Goal: Information Seeking & Learning: Understand process/instructions

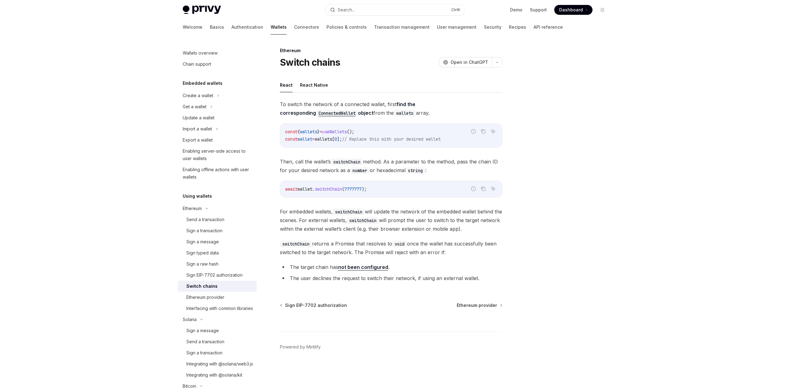
scroll to position [62, 0]
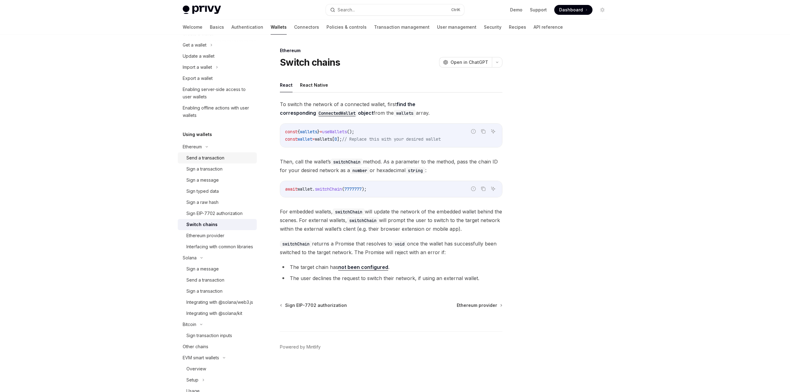
click at [225, 160] on div "Send a transaction" at bounding box center [219, 157] width 67 height 7
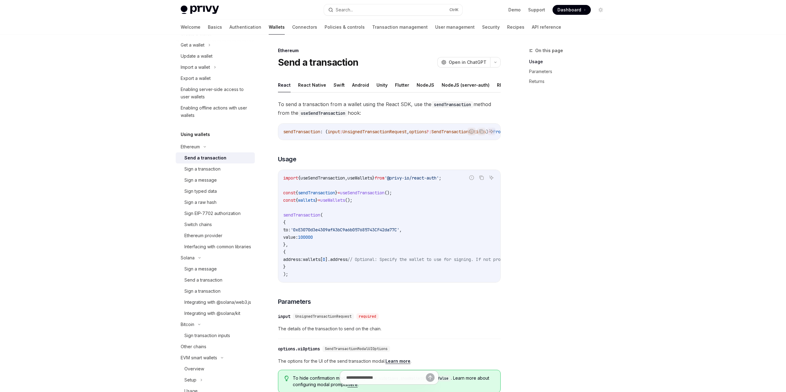
click at [309, 203] on span "wallets" at bounding box center [306, 201] width 17 height 6
drag, startPoint x: 412, startPoint y: 264, endPoint x: 449, endPoint y: 274, distance: 38.9
click at [468, 262] on span "// Optional: Specify the wallet to use for signing. If not provided, the first …" at bounding box center [469, 260] width 244 height 6
click at [377, 245] on code "import { useSendTransaction , useWallets } from '@privy-io/react-auth' ; const …" at bounding box center [444, 226] width 323 height 104
drag, startPoint x: 367, startPoint y: 207, endPoint x: 281, endPoint y: 211, distance: 86.2
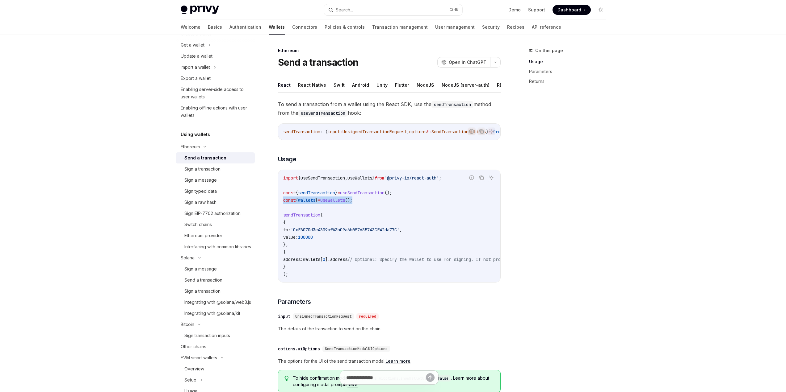
click at [281, 211] on div "import { useSendTransaction , useWallets } from '@privy-io/react-auth' ; const …" at bounding box center [389, 226] width 222 height 112
copy span "const { wallets } = useWallets ();"
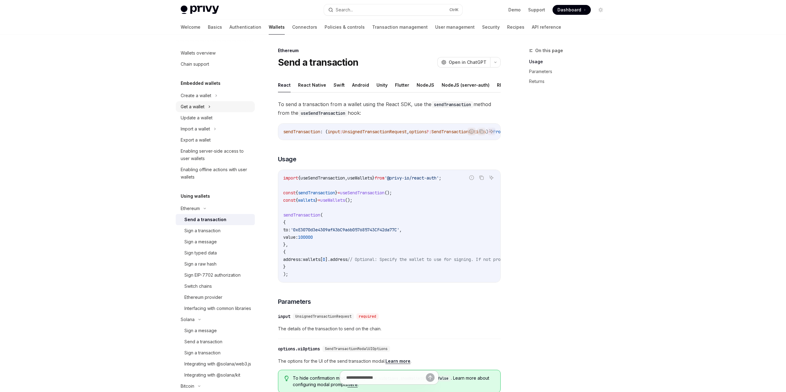
click at [202, 111] on div "Get a wallet" at bounding box center [215, 106] width 79 height 11
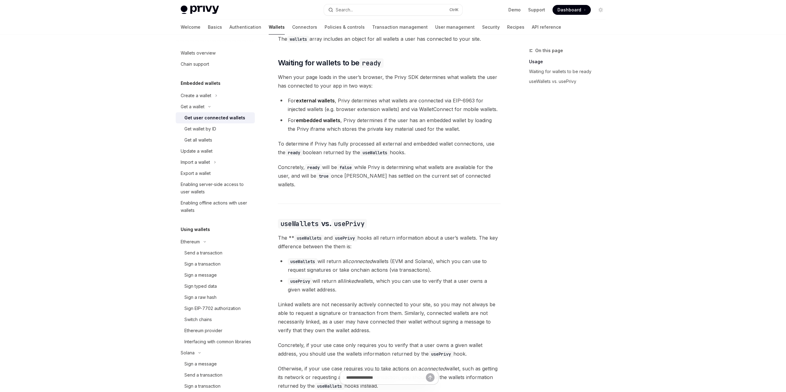
scroll to position [432, 0]
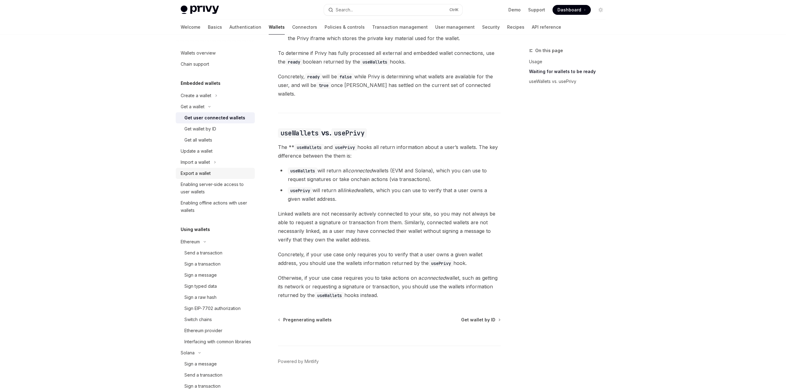
click at [206, 172] on div "Export a wallet" at bounding box center [196, 173] width 30 height 7
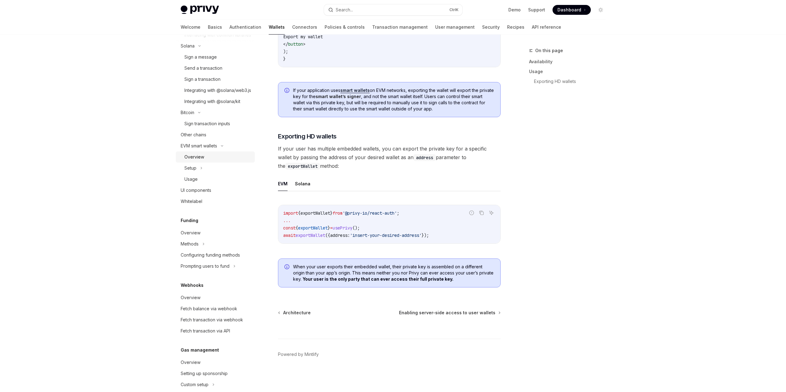
scroll to position [309, 0]
click at [211, 248] on div "Methods" at bounding box center [215, 242] width 79 height 11
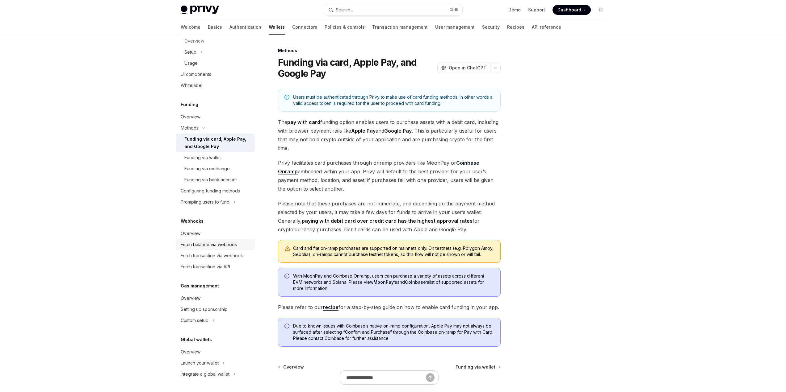
scroll to position [432, 0]
click at [230, 195] on div "Configuring funding methods" at bounding box center [210, 190] width 59 height 7
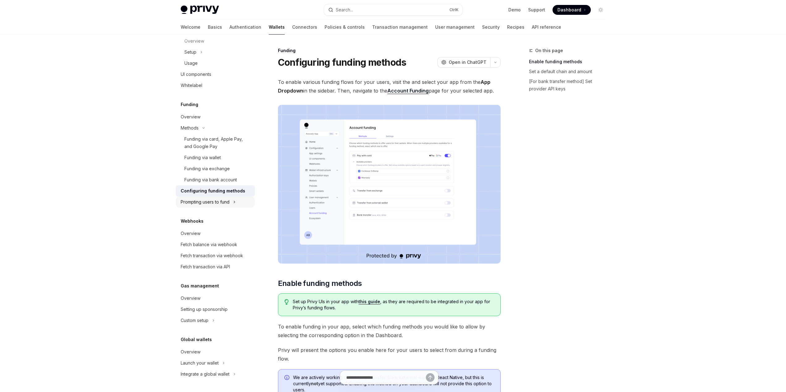
click at [224, 206] on div "Prompting users to fund" at bounding box center [205, 201] width 49 height 7
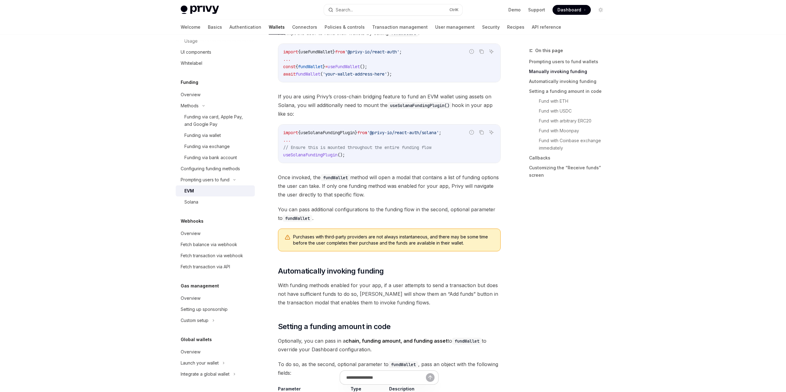
scroll to position [247, 0]
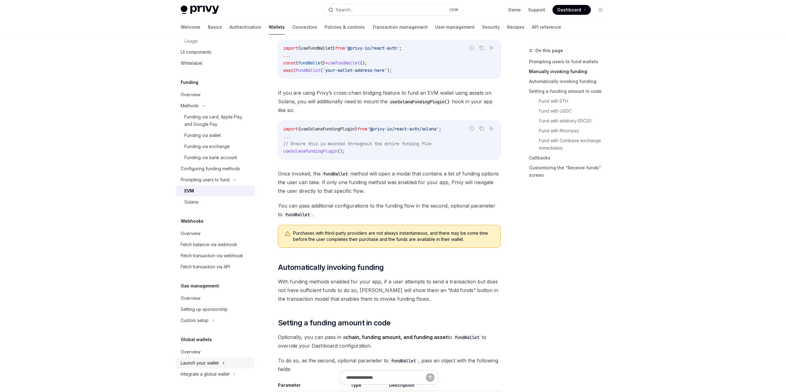
click at [210, 364] on div "Launch your wallet" at bounding box center [200, 363] width 38 height 7
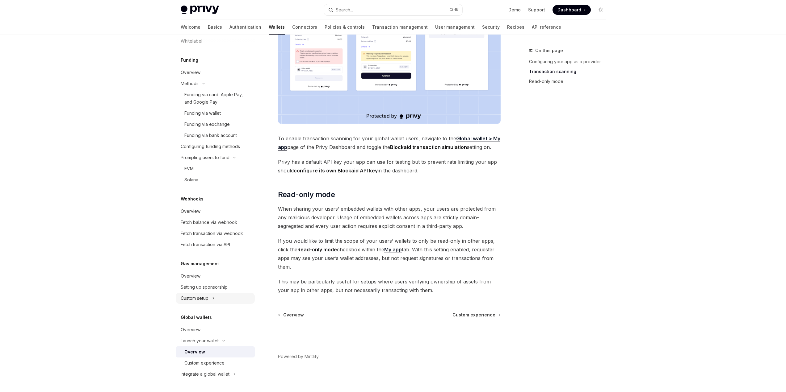
scroll to position [411, 0]
click at [195, 332] on div "Overview" at bounding box center [191, 329] width 20 height 7
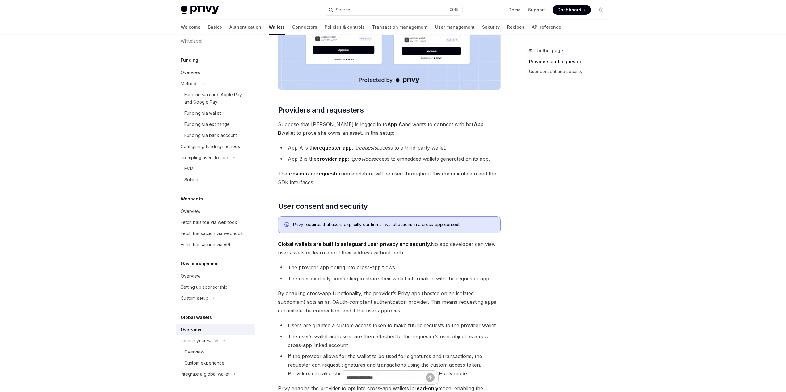
scroll to position [213, 0]
click at [278, 35] on img at bounding box center [389, 11] width 223 height 159
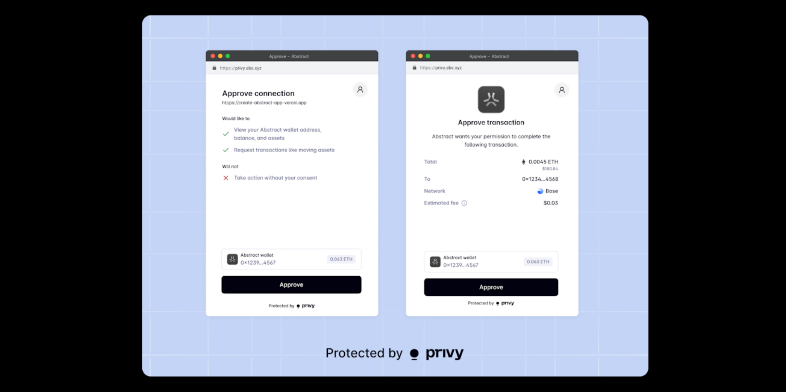
click at [275, 31] on img at bounding box center [395, 195] width 506 height 361
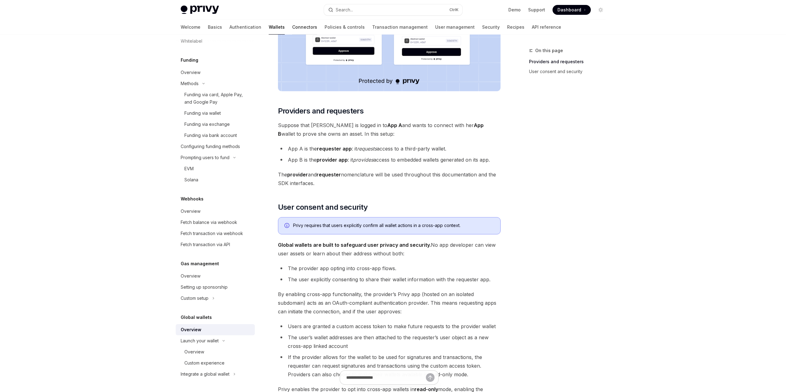
click at [292, 30] on link "Connectors" at bounding box center [304, 27] width 25 height 15
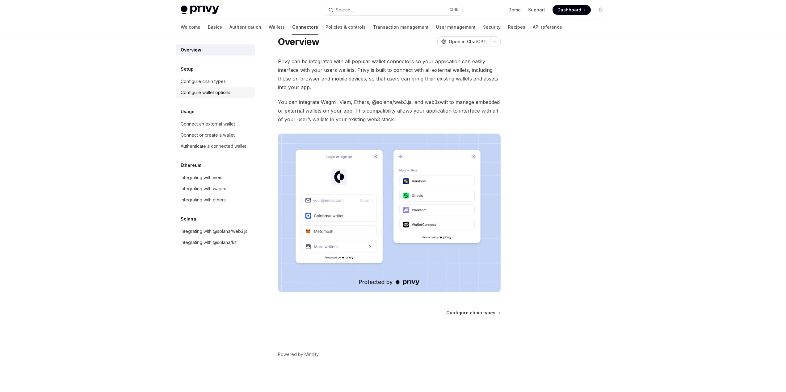
click at [207, 94] on div "Configure wallet options" at bounding box center [206, 92] width 50 height 7
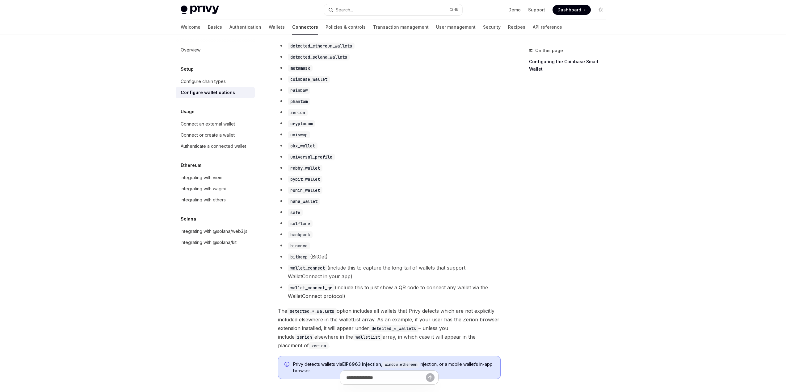
scroll to position [351, 0]
click at [218, 127] on div "Connect an external wallet" at bounding box center [208, 123] width 54 height 7
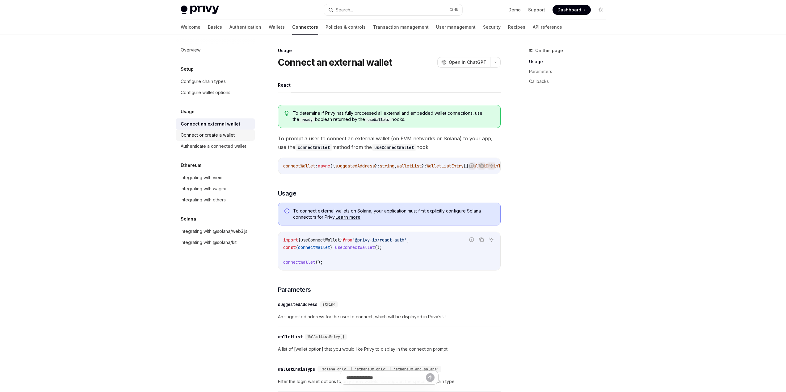
click at [216, 134] on div "Connect or create a wallet" at bounding box center [208, 134] width 54 height 7
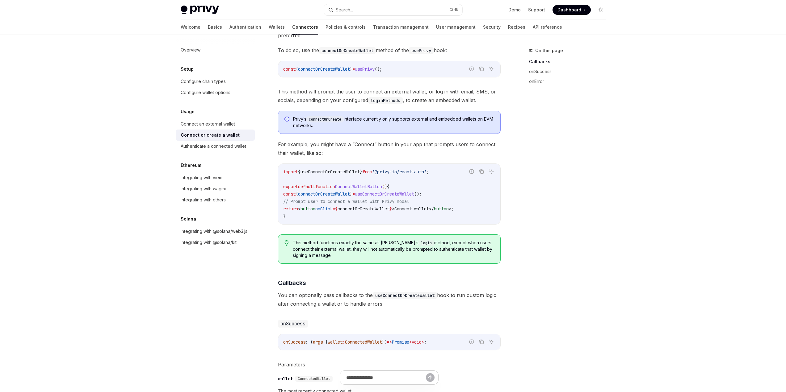
scroll to position [84, 0]
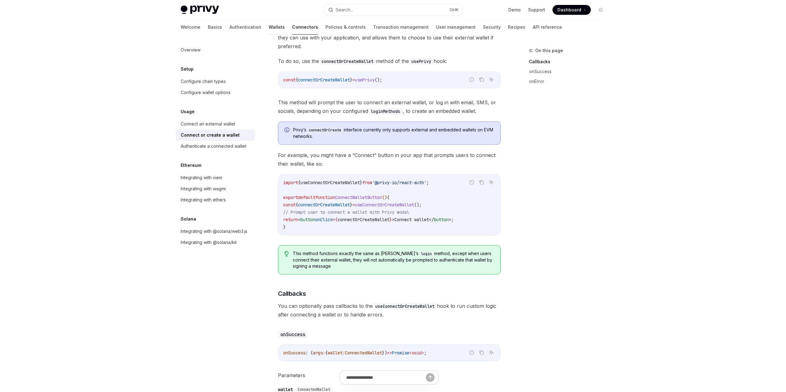
click at [269, 26] on link "Wallets" at bounding box center [277, 27] width 16 height 15
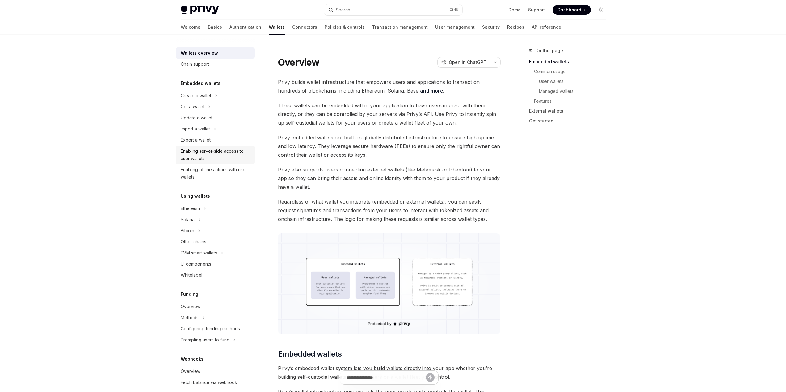
click at [217, 152] on div "Enabling server-side access to user wallets" at bounding box center [216, 155] width 70 height 15
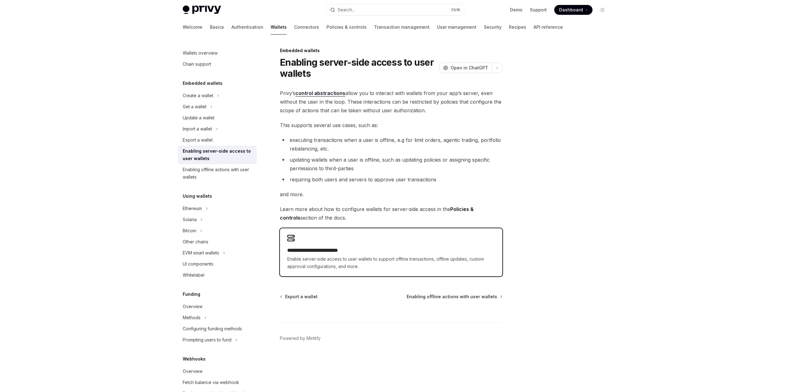
click at [316, 250] on h2 "**********" at bounding box center [391, 250] width 208 height 7
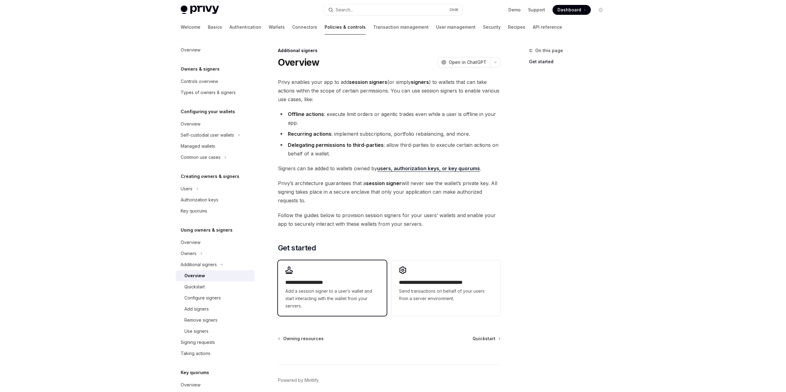
click at [319, 290] on span "Add a session signer to a user’s wallet and start interacting with the wallet f…" at bounding box center [332, 299] width 94 height 22
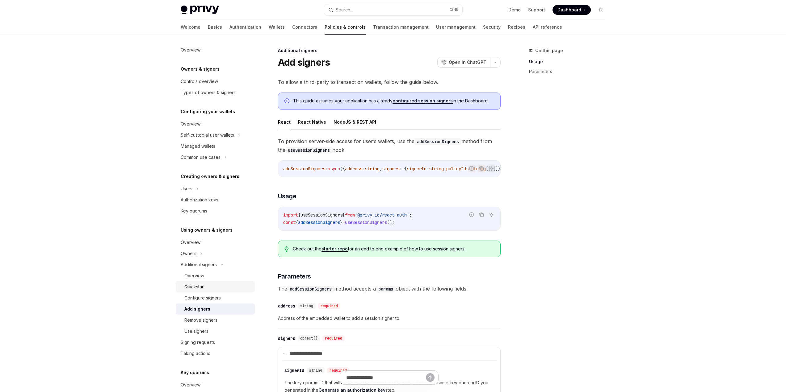
click at [203, 288] on div "Quickstart" at bounding box center [194, 286] width 20 height 7
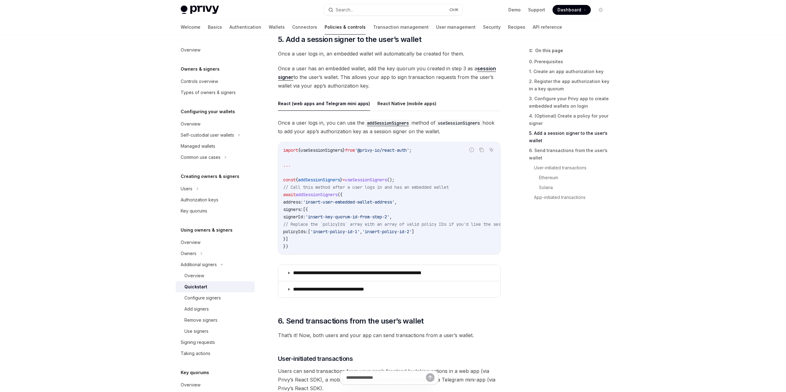
scroll to position [1111, 0]
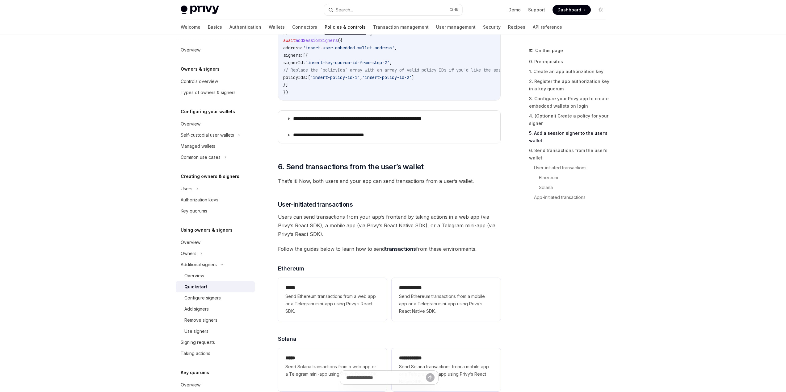
click at [350, 239] on span "Users can send transactions from your app’s frontend by taking actions in a web…" at bounding box center [389, 226] width 223 height 26
click at [192, 299] on div "Configure signers" at bounding box center [202, 297] width 36 height 7
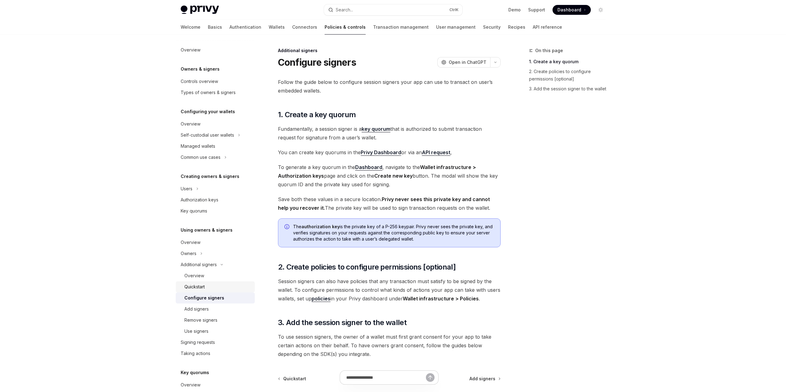
click at [196, 287] on div "Quickstart" at bounding box center [194, 286] width 20 height 7
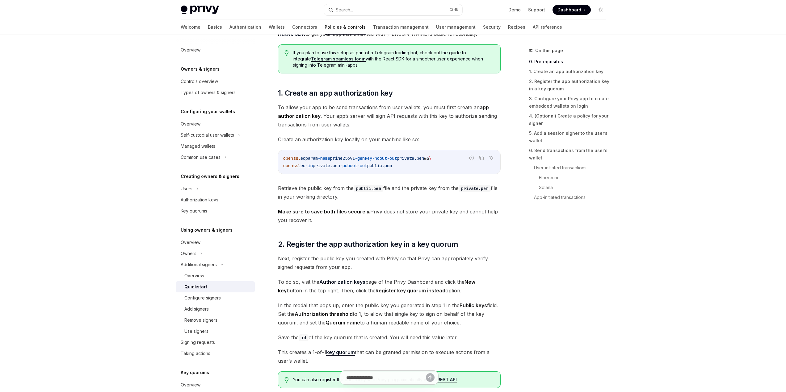
scroll to position [185, 0]
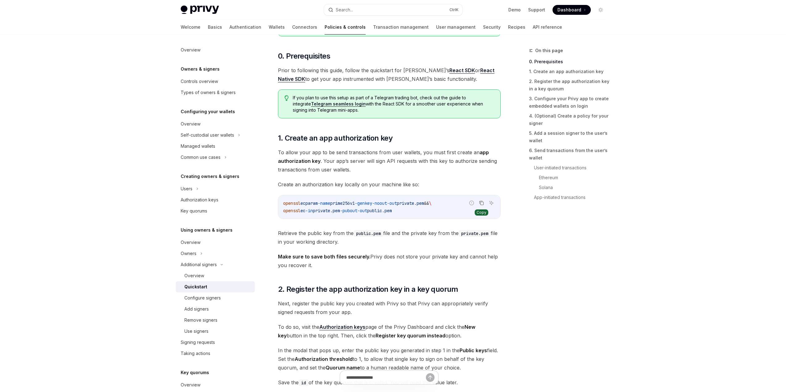
click at [482, 203] on icon "Copy the contents from the code block" at bounding box center [481, 203] width 5 height 5
click at [424, 204] on span "private.pem" at bounding box center [410, 204] width 27 height 6
drag, startPoint x: 456, startPoint y: 204, endPoint x: 444, endPoint y: 208, distance: 12.5
click at [444, 208] on code "openssl ecparam -name prime256v1 -genkey -noout -out private.pem && \ openssl e…" at bounding box center [389, 207] width 212 height 15
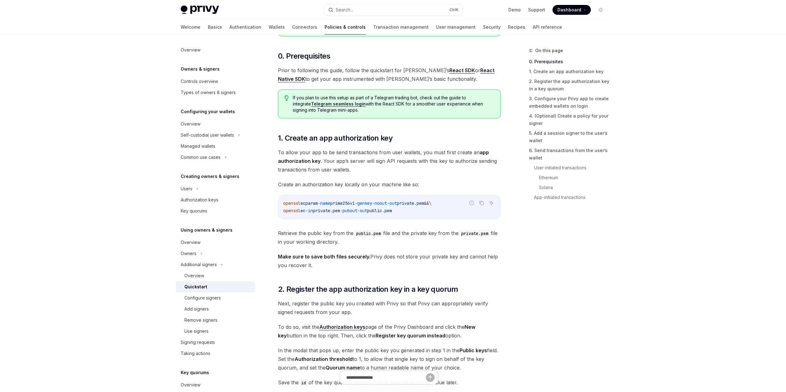
drag, startPoint x: 448, startPoint y: 205, endPoint x: 280, endPoint y: 206, distance: 168.8
click at [280, 206] on div "openssl ecparam -name prime256v1 -genkey -noout -out private.pem && \ openssl e…" at bounding box center [389, 206] width 222 height 23
copy span "openssl ecparam -name prime256v1 -genkey -noout -out private.pem"
click at [295, 207] on code "openssl ecparam -name prime256v1 -genkey -noout -out private.pem && \ openssl e…" at bounding box center [389, 207] width 212 height 15
click at [294, 204] on span "openssl" at bounding box center [291, 204] width 17 height 6
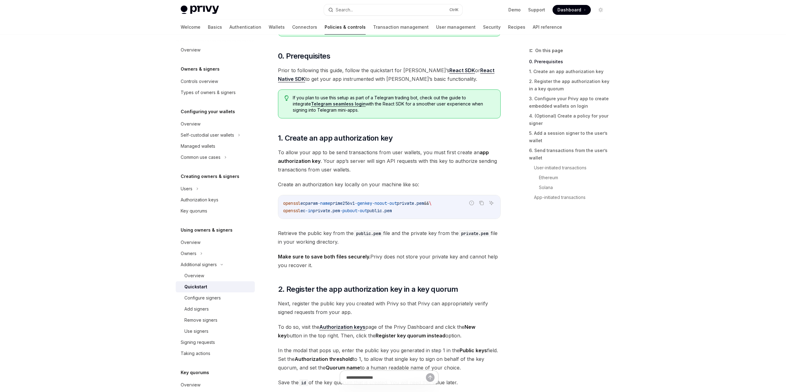
drag, startPoint x: 294, startPoint y: 204, endPoint x: 446, endPoint y: 205, distance: 151.9
click at [431, 205] on span "openssl ecparam -name prime256v1 -genkey -noout -out private.pem && \" at bounding box center [357, 204] width 148 height 6
copy span "openssl ecparam -name prime256v1 -genkey -noout -out private.pem"
click at [288, 213] on span "openssl" at bounding box center [291, 211] width 17 height 6
drag, startPoint x: 288, startPoint y: 213, endPoint x: 407, endPoint y: 211, distance: 118.5
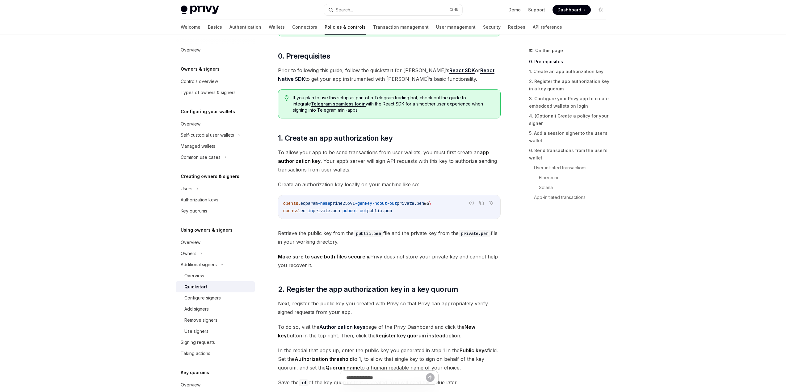
click at [392, 211] on span "openssl ec -in private.pem -pubout -out public.pem" at bounding box center [337, 211] width 109 height 6
copy span "openssl ec -in private.pem -pubout -out public.pem"
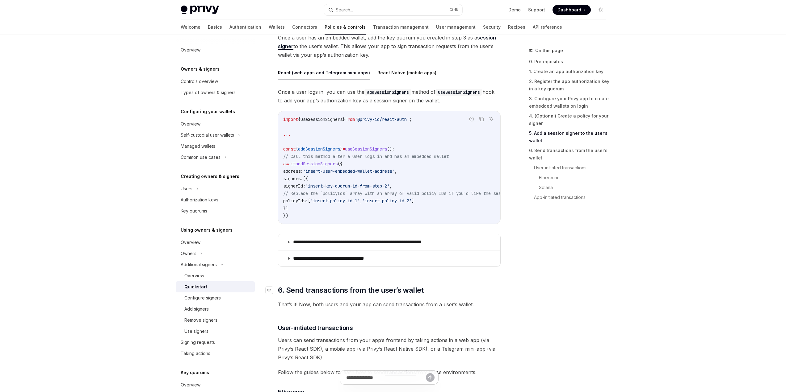
scroll to position [1142, 0]
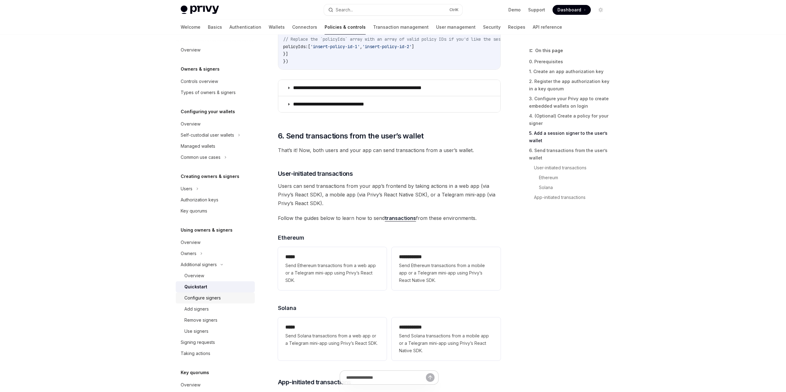
click at [200, 298] on div "Configure signers" at bounding box center [202, 297] width 36 height 7
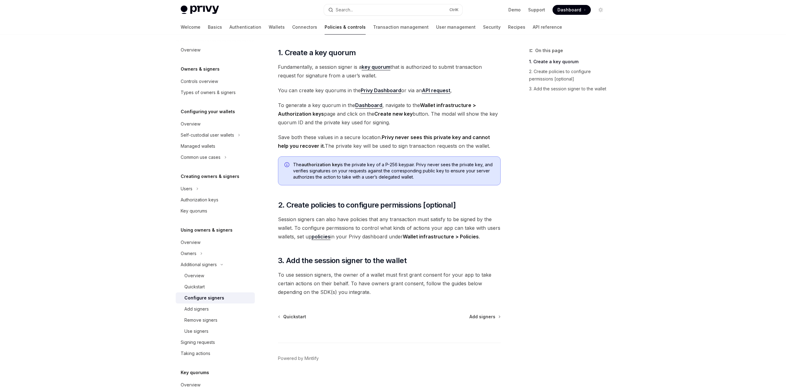
scroll to position [66, 0]
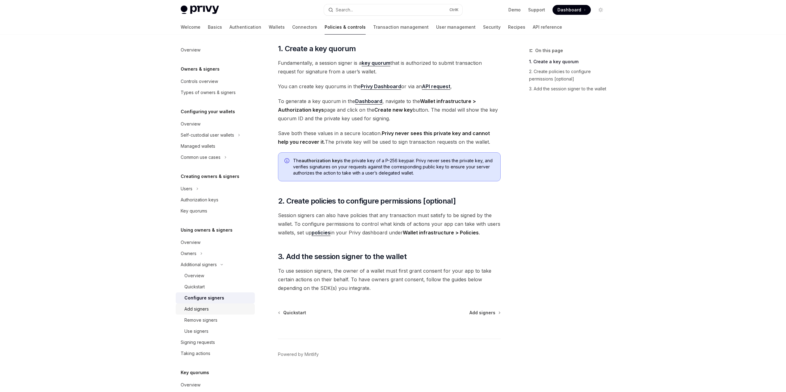
drag, startPoint x: 207, startPoint y: 311, endPoint x: 214, endPoint y: 311, distance: 6.2
click at [207, 311] on div "Add signers" at bounding box center [196, 309] width 24 height 7
click at [190, 311] on div "Add signers" at bounding box center [196, 309] width 24 height 7
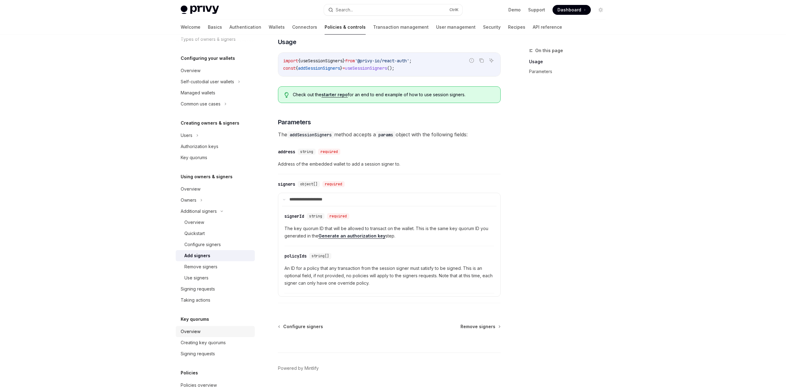
scroll to position [62, 0]
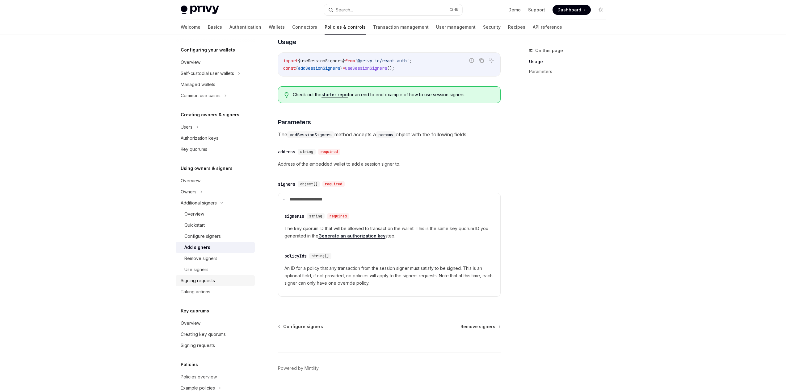
click at [217, 283] on div "Signing requests" at bounding box center [216, 280] width 70 height 7
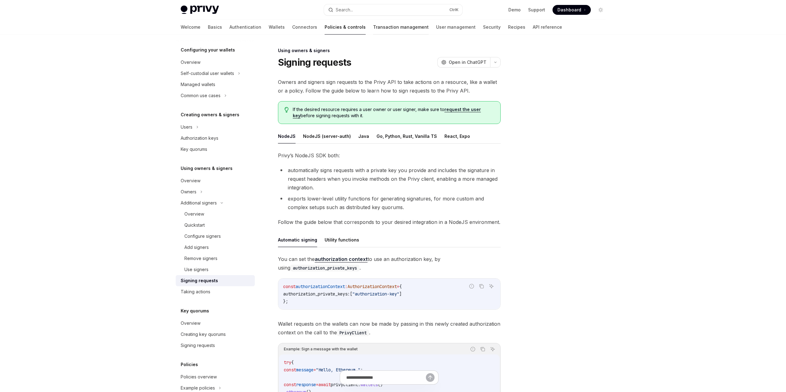
click at [373, 28] on link "Transaction management" at bounding box center [401, 27] width 56 height 15
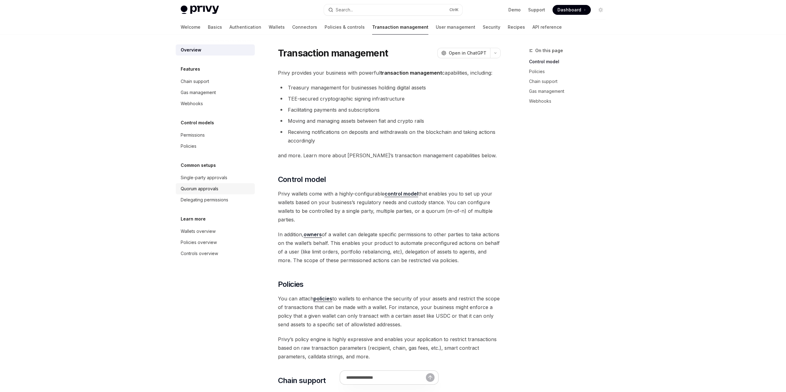
click at [209, 186] on div "Quorum approvals" at bounding box center [200, 188] width 38 height 7
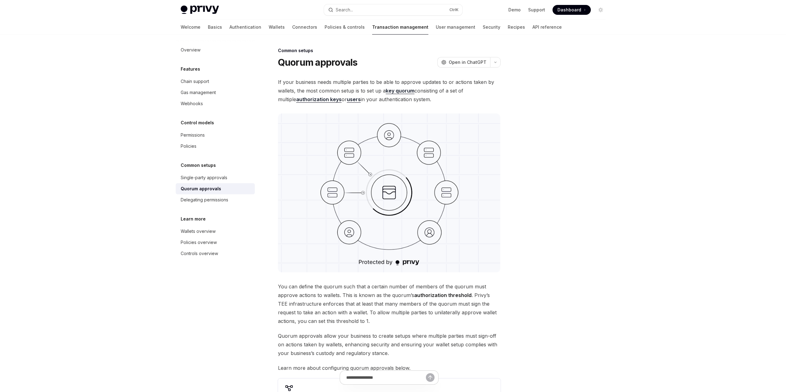
scroll to position [127, 0]
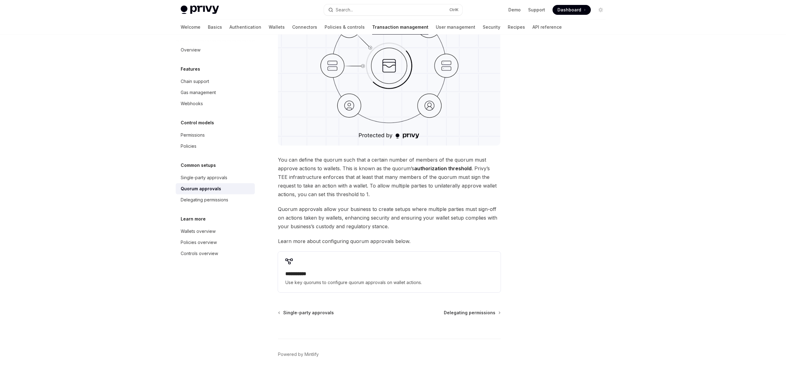
click at [370, 135] on img at bounding box center [389, 66] width 223 height 159
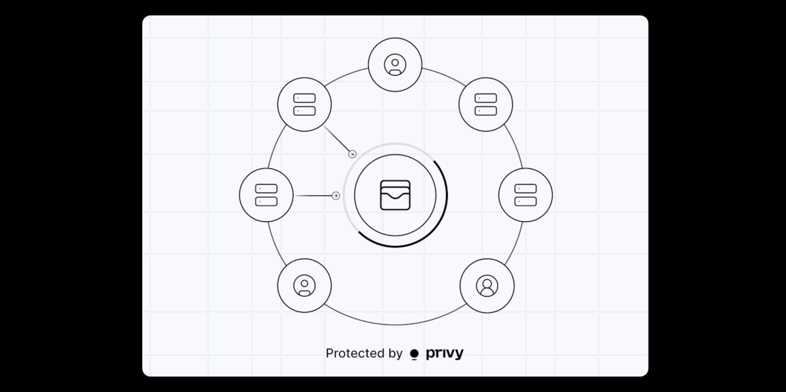
click at [370, 135] on img at bounding box center [395, 195] width 506 height 361
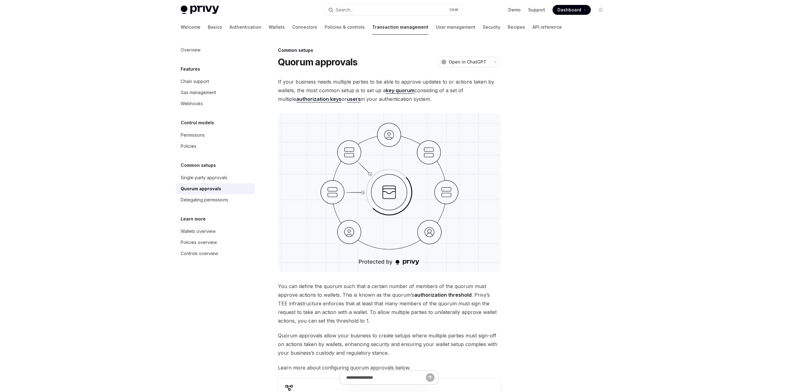
scroll to position [0, 0]
click at [324, 26] on link "Policies & controls" at bounding box center [344, 27] width 40 height 15
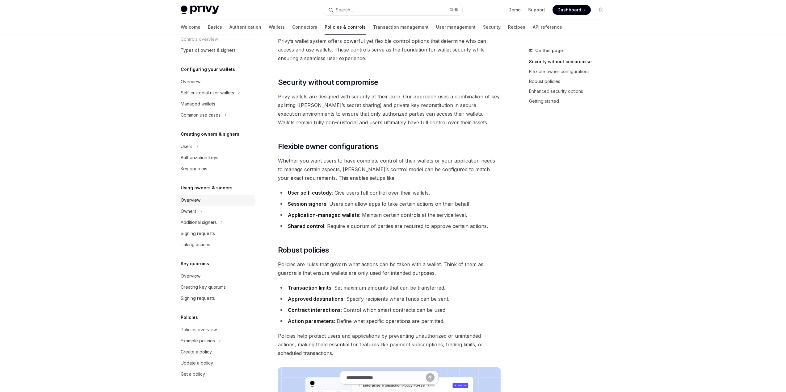
scroll to position [62, 0]
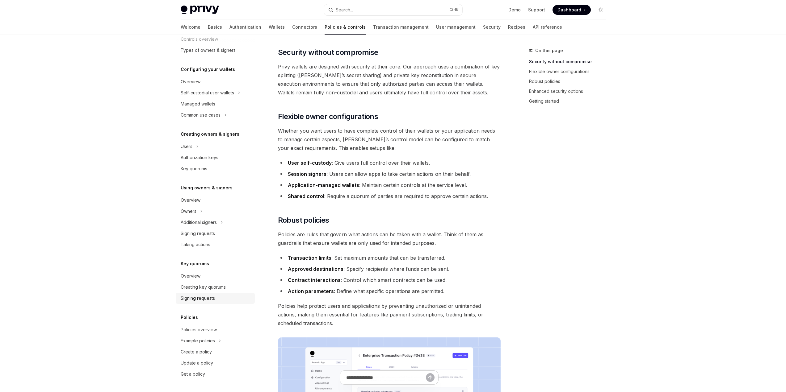
click at [211, 302] on div "Signing requests" at bounding box center [198, 298] width 34 height 7
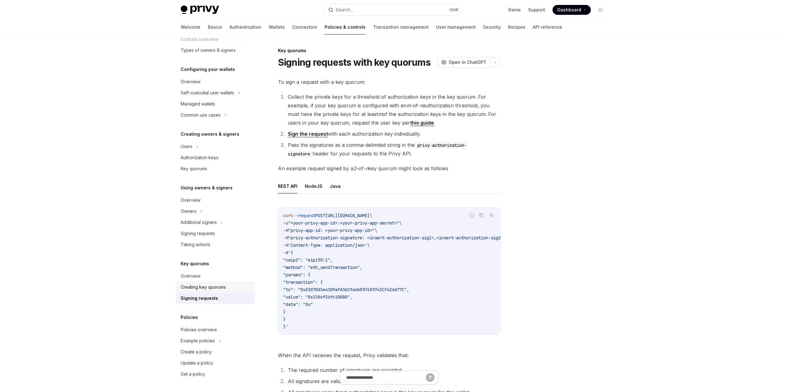
click at [198, 289] on div "Creating key quorums" at bounding box center [203, 287] width 45 height 7
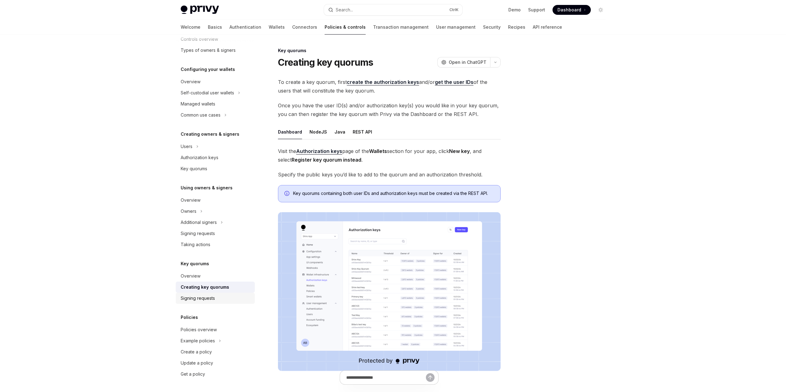
click at [197, 299] on div "Signing requests" at bounding box center [198, 298] width 34 height 7
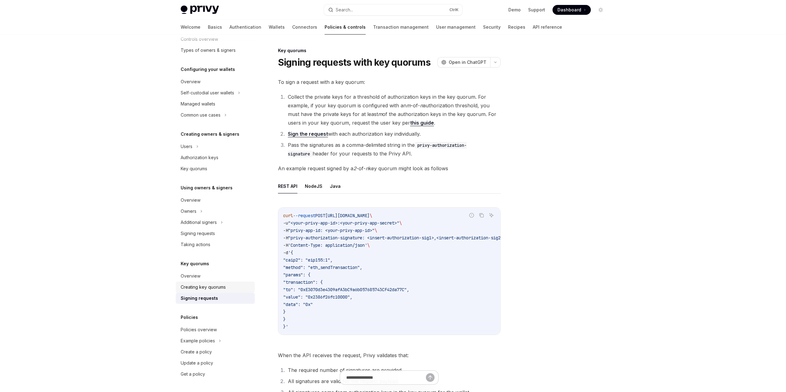
click at [198, 289] on div "Creating key quorums" at bounding box center [203, 287] width 45 height 7
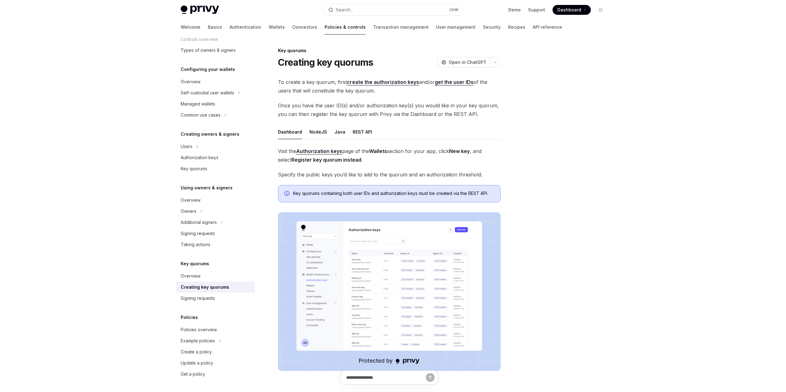
click at [385, 282] on img at bounding box center [389, 291] width 223 height 159
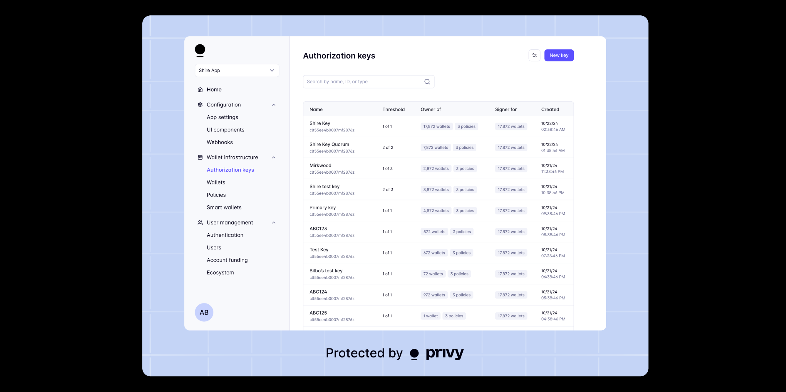
click at [653, 205] on div at bounding box center [393, 196] width 786 height 392
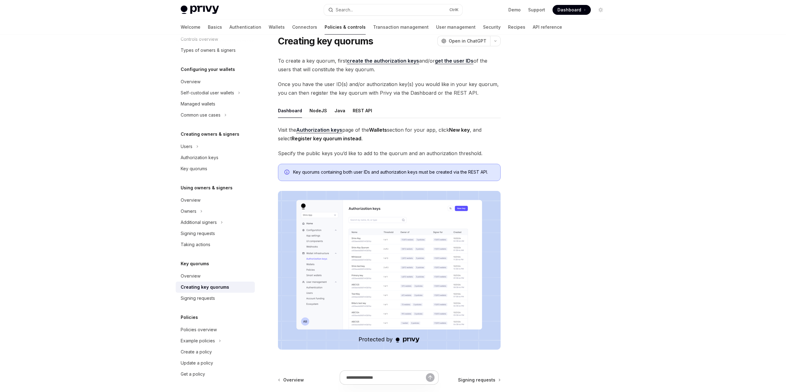
scroll to position [31, 0]
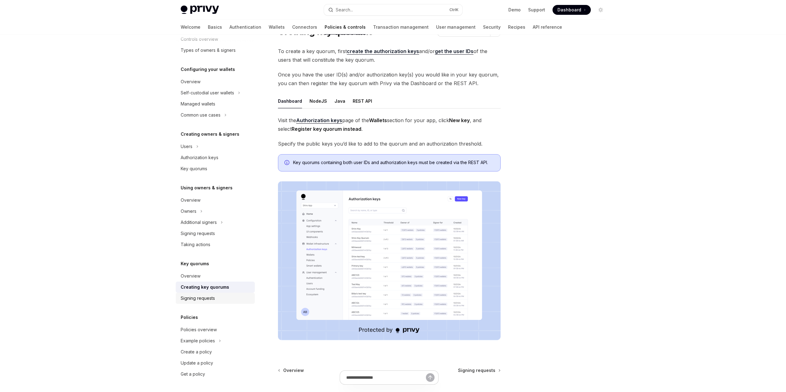
click at [191, 296] on div "Signing requests" at bounding box center [198, 298] width 34 height 7
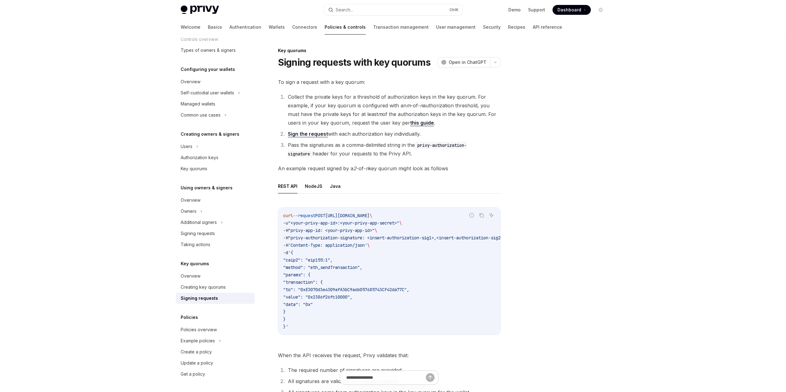
click at [440, 223] on code "curl --request POST https://api.privy.io/v1/wallets/y5ofctvacjiv53u4hmnqi0e5/rp…" at bounding box center [403, 271] width 240 height 119
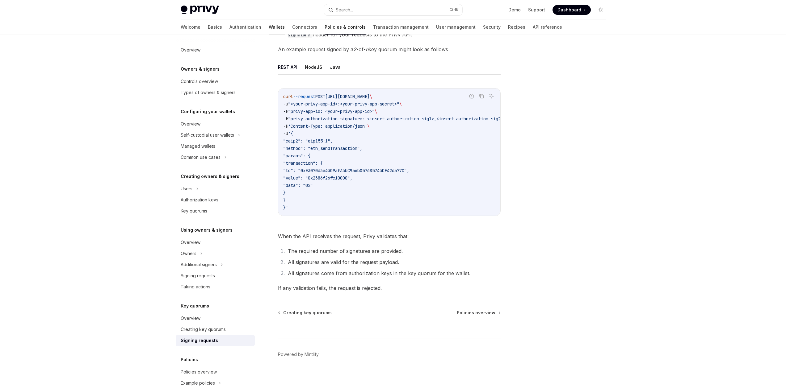
click at [269, 26] on link "Wallets" at bounding box center [277, 27] width 16 height 15
click at [269, 27] on link "Wallets" at bounding box center [277, 27] width 16 height 15
click at [269, 25] on link "Wallets" at bounding box center [277, 27] width 16 height 15
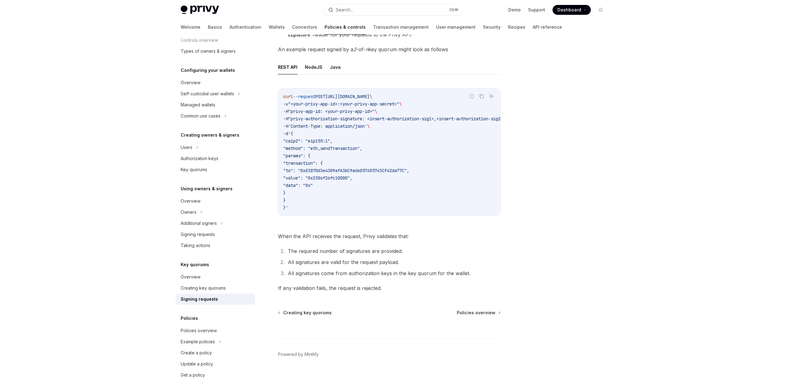
scroll to position [42, 0]
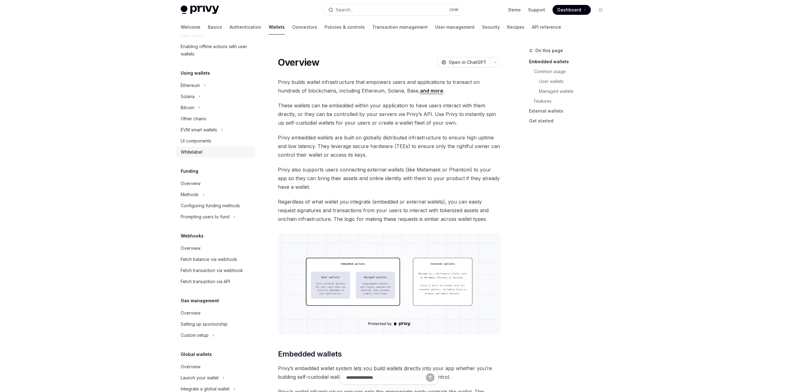
scroll to position [123, 0]
click at [532, 29] on link "API reference" at bounding box center [546, 27] width 29 height 15
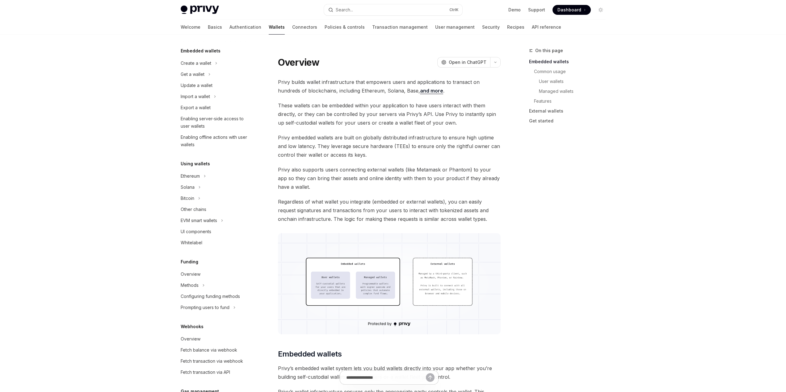
scroll to position [31, 0]
click at [218, 127] on div "Enabling server-side access to user wallets" at bounding box center [216, 124] width 70 height 15
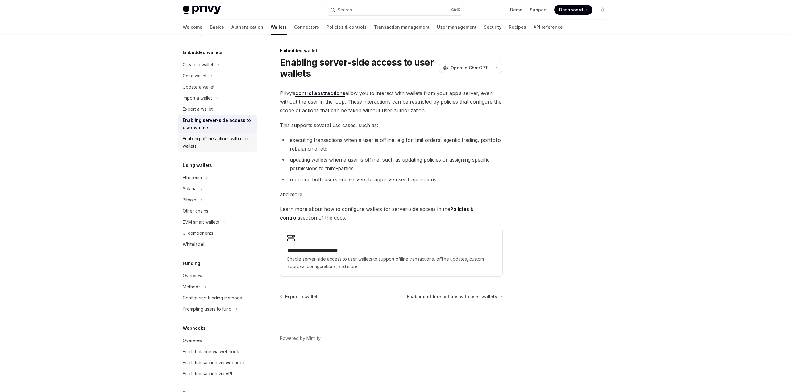
click at [214, 146] on div "Enabling offline actions with user wallets" at bounding box center [218, 142] width 70 height 15
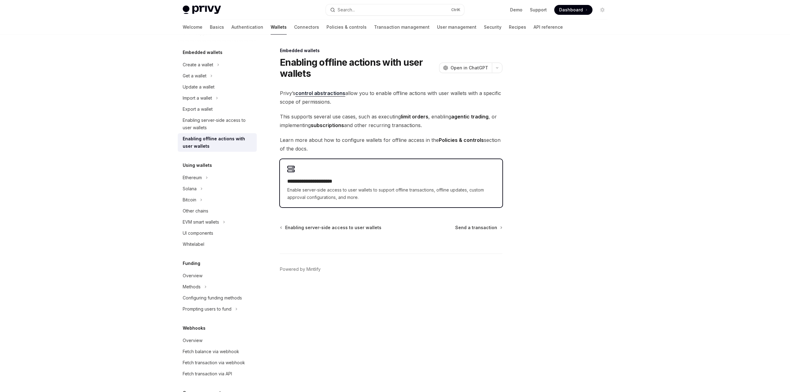
click at [311, 179] on h2 "**********" at bounding box center [391, 181] width 208 height 7
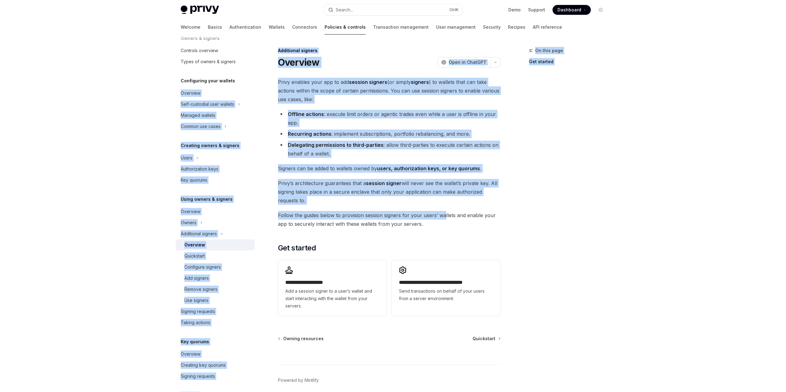
drag, startPoint x: 443, startPoint y: 212, endPoint x: 264, endPoint y: 83, distance: 220.2
click at [264, 83] on div "Overview Owners & signers Controls overview Types of owners & signers Configuri…" at bounding box center [393, 227] width 454 height 384
click at [568, 220] on div "On this page Get started" at bounding box center [563, 219] width 94 height 345
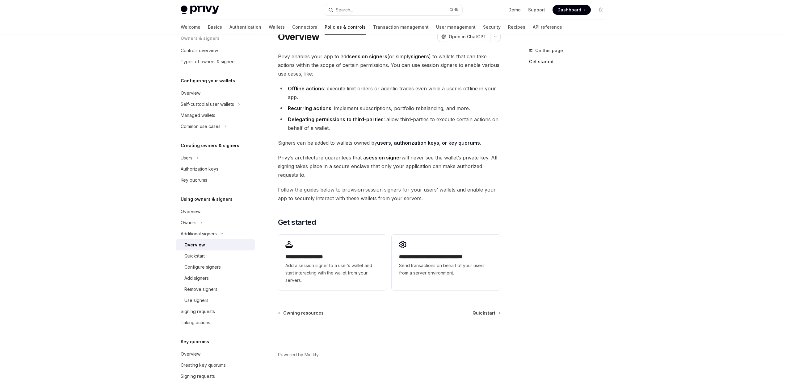
scroll to position [26, 0]
drag, startPoint x: 370, startPoint y: 139, endPoint x: 299, endPoint y: 93, distance: 85.2
click at [370, 139] on span "Signers can be added to wallets owned by users, authorization keys, or key quor…" at bounding box center [389, 142] width 223 height 9
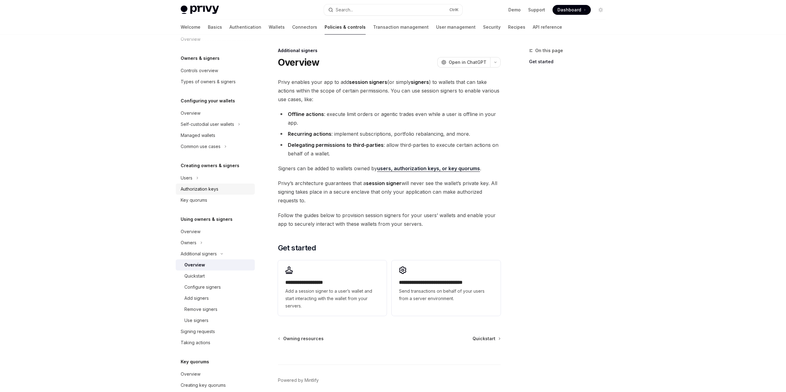
scroll to position [0, 0]
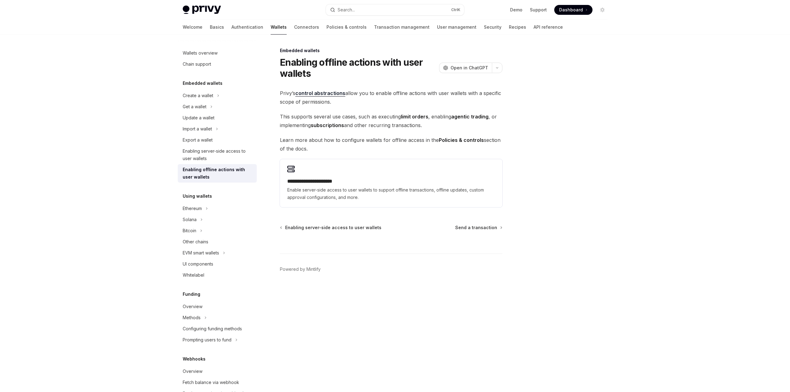
click at [203, 169] on div "Enabling offline actions with user wallets" at bounding box center [218, 173] width 70 height 15
click at [205, 157] on div "Enabling server-side access to user wallets" at bounding box center [218, 155] width 70 height 15
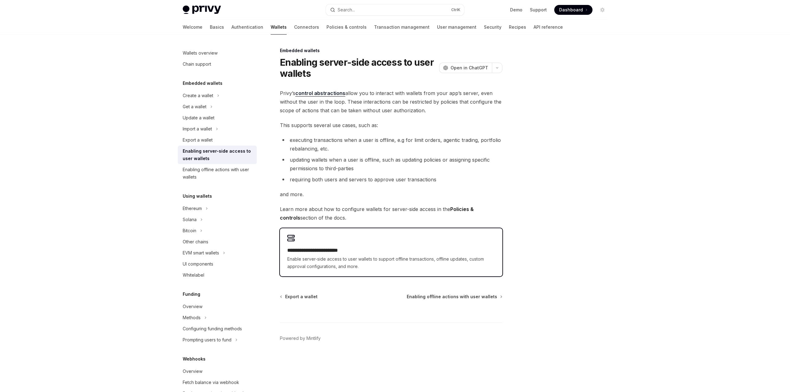
click at [319, 254] on div "**********" at bounding box center [391, 258] width 208 height 23
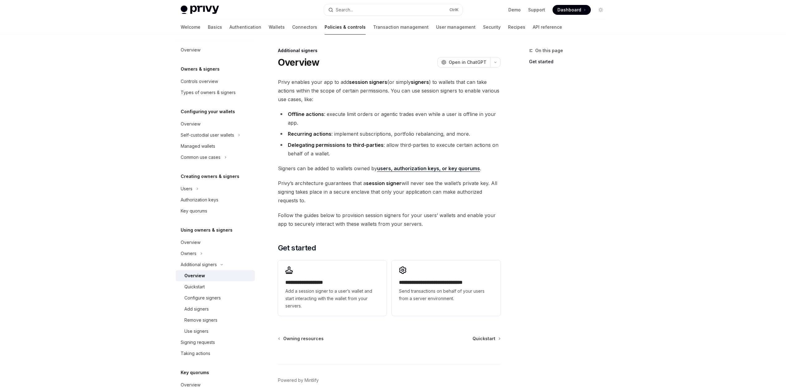
click at [352, 246] on h2 "​ Get started" at bounding box center [389, 248] width 223 height 10
click at [325, 293] on span "Add a session signer to a user’s wallet and start interacting with the wallet f…" at bounding box center [332, 299] width 94 height 22
type textarea "*"
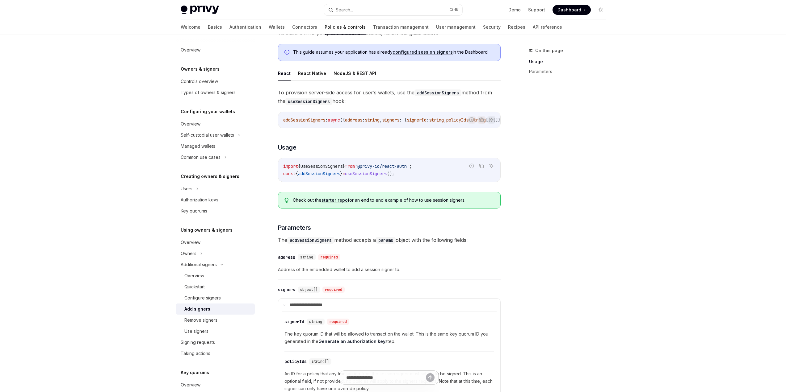
scroll to position [31, 0]
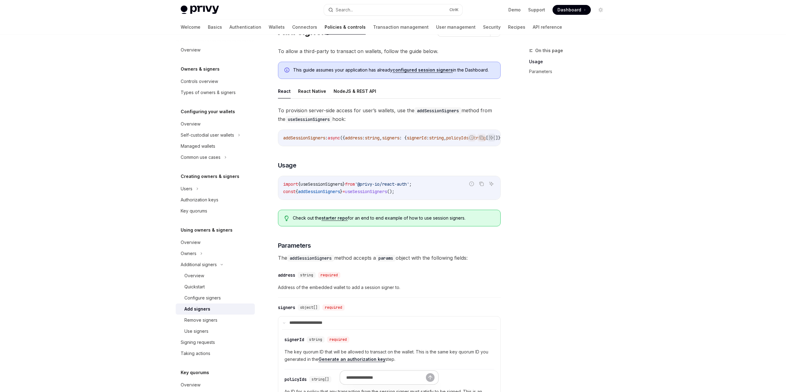
click at [328, 184] on code "import { useSessionSigners } from '@privy-io/react-auth' ; const { addSessionSi…" at bounding box center [389, 188] width 212 height 15
copy span "useSessionSigners"
click at [332, 198] on div "import { useSessionSigners } from '@privy-io/react-auth' ; const { addSessionSi…" at bounding box center [389, 187] width 222 height 23
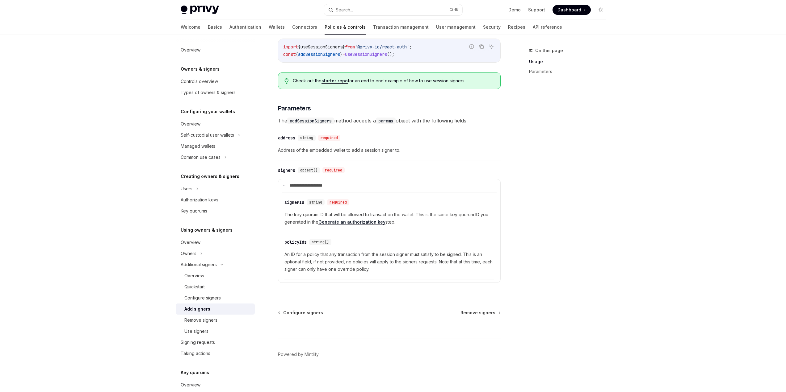
scroll to position [0, 0]
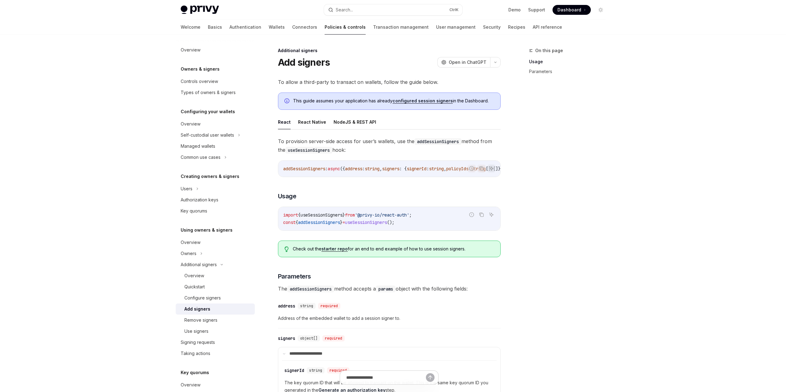
click at [425, 98] on link "configured session signers" at bounding box center [422, 101] width 60 height 6
drag, startPoint x: 394, startPoint y: 223, endPoint x: 281, endPoint y: 227, distance: 113.0
click at [281, 227] on div "import { useSessionSigners } from '@privy-io/react-auth' ; const { addSessionSi…" at bounding box center [389, 218] width 222 height 23
copy span "const { addSessionSigners } = useSessionSigners ();"
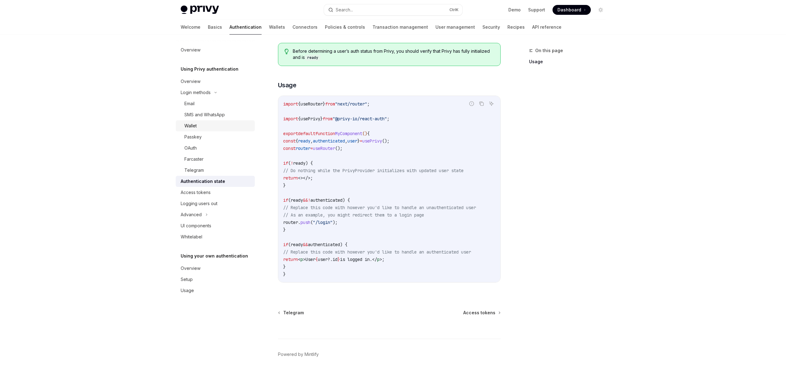
click at [206, 126] on div "Wallet" at bounding box center [217, 125] width 67 height 7
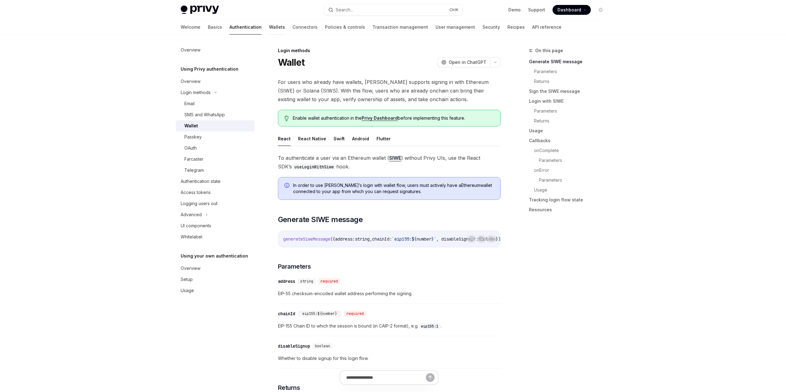
click at [269, 28] on link "Wallets" at bounding box center [277, 27] width 16 height 15
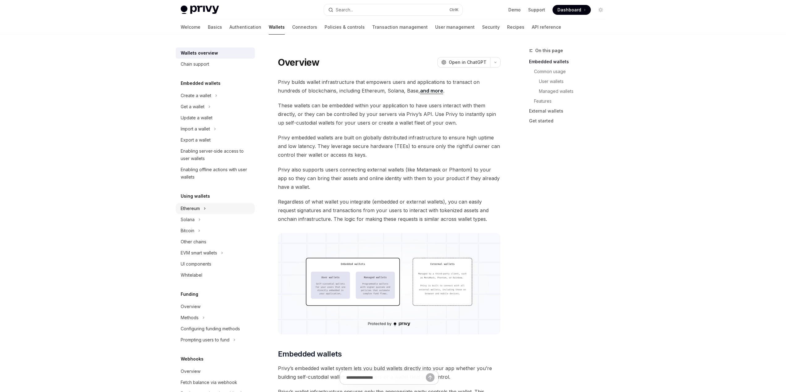
click at [209, 211] on div "Ethereum" at bounding box center [215, 208] width 79 height 11
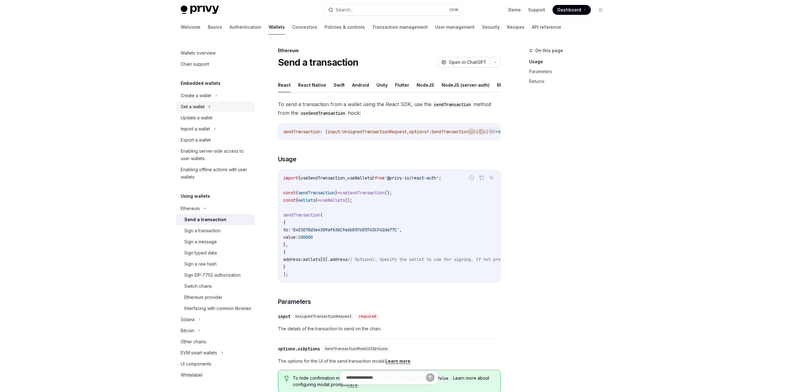
click at [223, 109] on div "Get a wallet" at bounding box center [215, 106] width 79 height 11
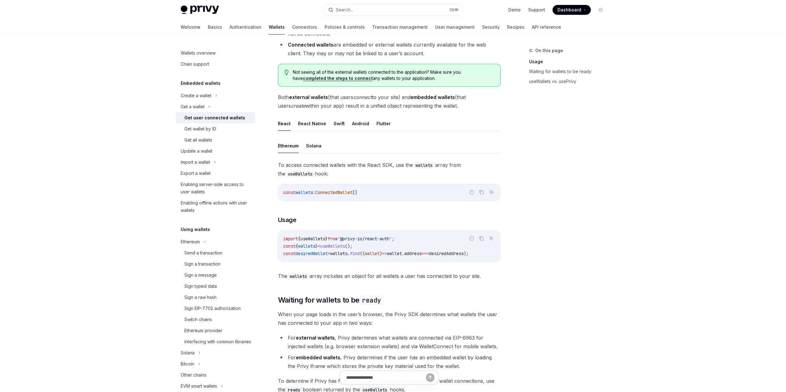
scroll to position [154, 0]
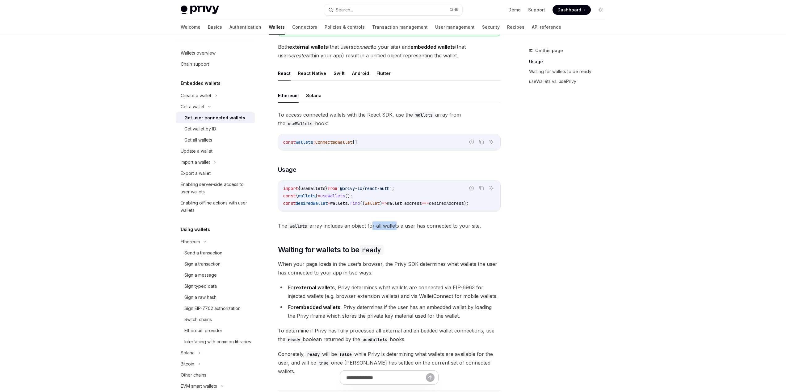
drag, startPoint x: 373, startPoint y: 215, endPoint x: 396, endPoint y: 215, distance: 23.5
click at [396, 215] on div "To access connected wallets with the React SDK, use the wallets array from the …" at bounding box center [389, 171] width 223 height 120
click at [341, 212] on div "Report incorrect code Copy Ask AI import { useWallets } from '@privy-io/react-a…" at bounding box center [389, 195] width 223 height 31
drag, startPoint x: 339, startPoint y: 211, endPoint x: 352, endPoint y: 209, distance: 12.8
click at [352, 209] on div "import { useWallets } from '@privy-io/react-auth' ; const { wallets } = useWall…" at bounding box center [389, 196] width 222 height 31
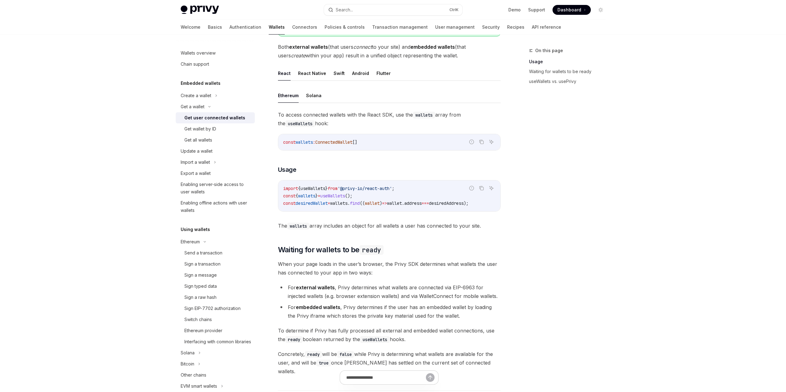
click at [322, 207] on div "import { useWallets } from '@privy-io/react-auth' ; const { wallets } = useWall…" at bounding box center [389, 196] width 222 height 31
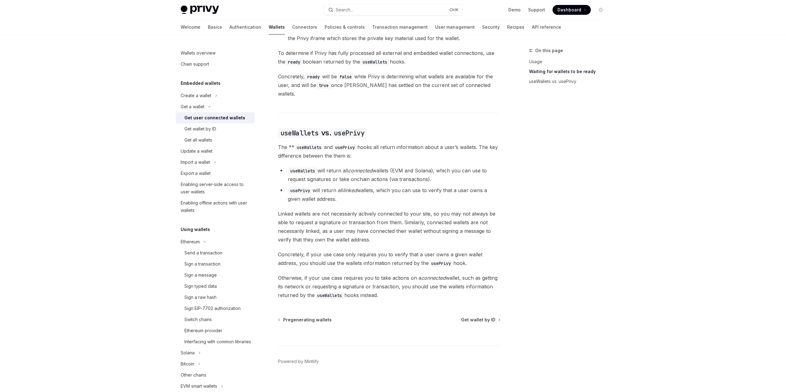
scroll to position [255, 0]
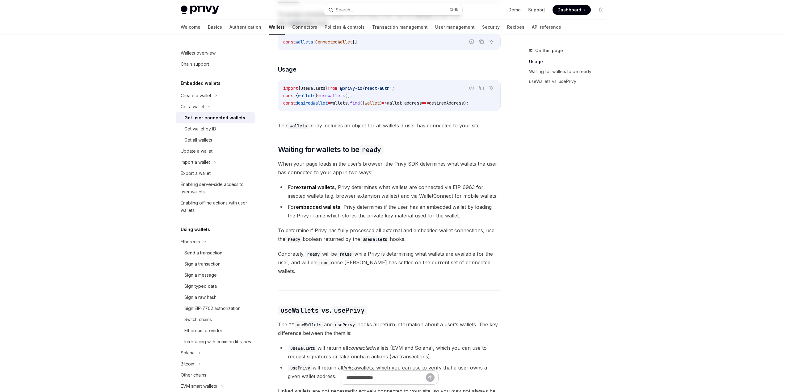
drag, startPoint x: 366, startPoint y: 175, endPoint x: 343, endPoint y: 85, distance: 92.5
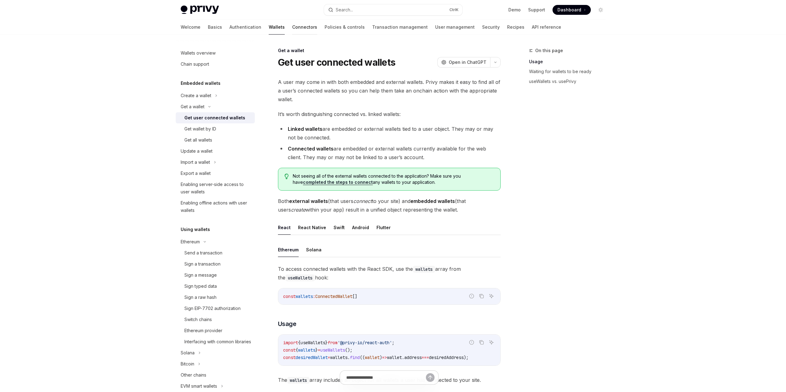
click at [292, 30] on link "Connectors" at bounding box center [304, 27] width 25 height 15
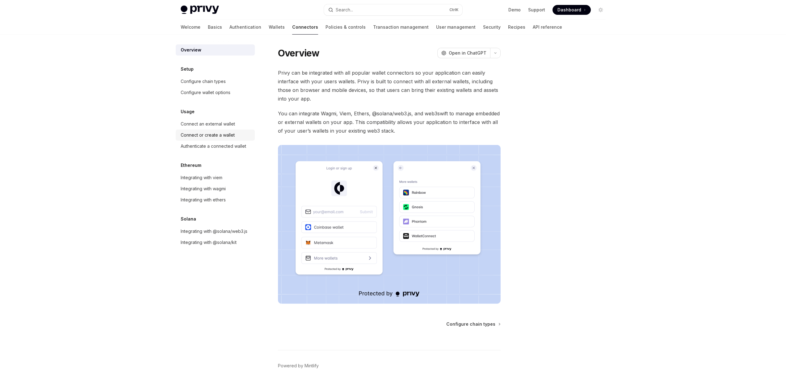
click at [221, 136] on div "Connect or create a wallet" at bounding box center [208, 134] width 54 height 7
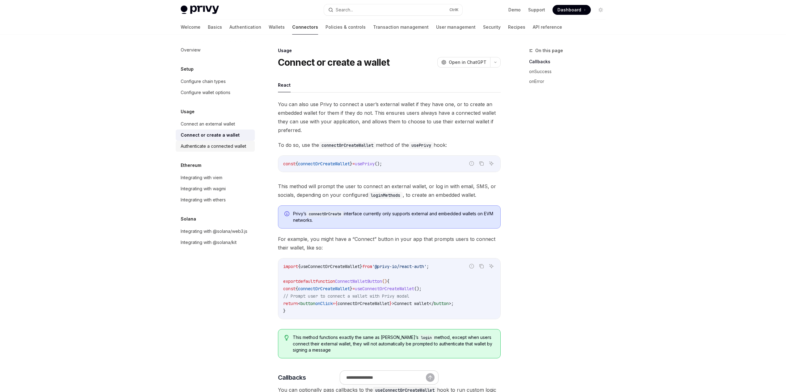
click at [221, 146] on div "Authenticate a connected wallet" at bounding box center [213, 146] width 65 height 7
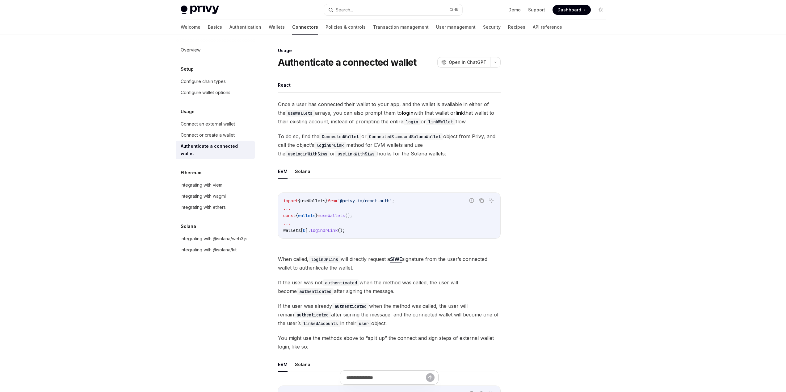
click at [223, 141] on link "Authenticate a connected wallet" at bounding box center [215, 150] width 79 height 19
click at [223, 139] on div "Connect or create a wallet" at bounding box center [208, 134] width 54 height 7
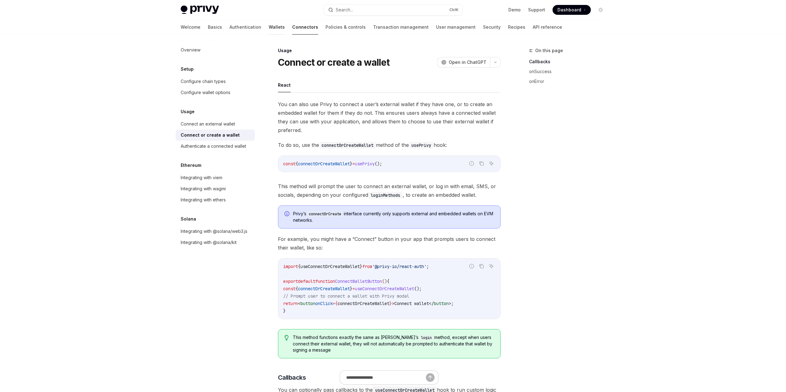
click at [269, 28] on link "Wallets" at bounding box center [277, 27] width 16 height 15
click at [269, 25] on link "Wallets" at bounding box center [277, 27] width 16 height 15
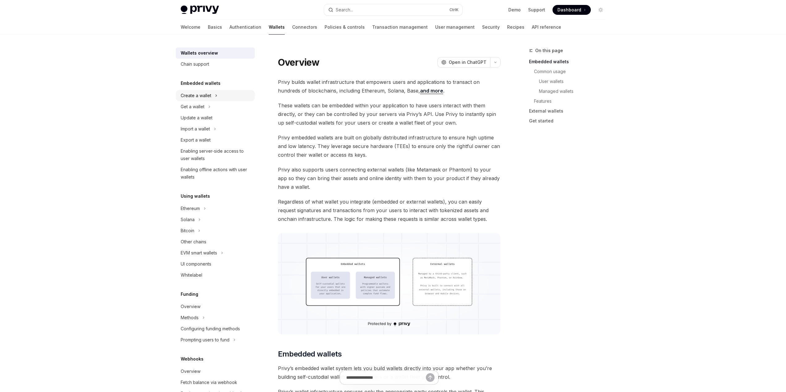
click at [216, 97] on icon at bounding box center [216, 95] width 2 height 7
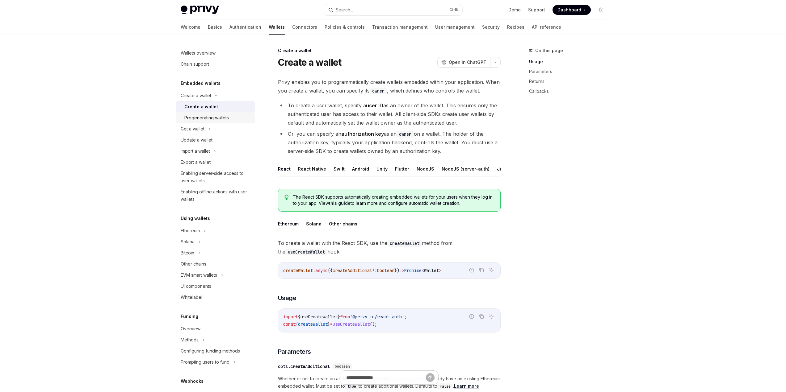
click at [213, 117] on div "Pregenerating wallets" at bounding box center [206, 117] width 44 height 7
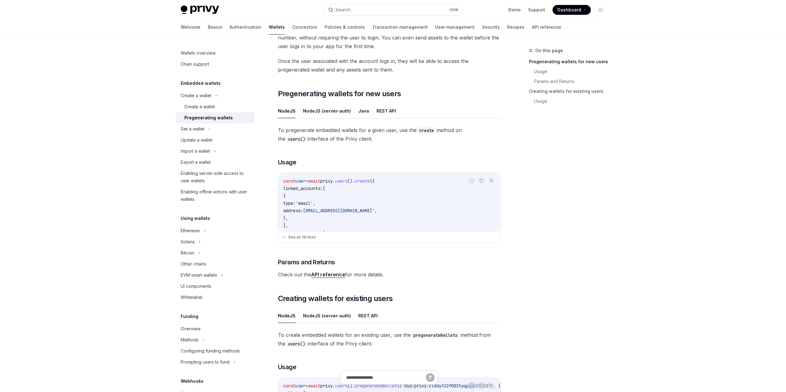
click at [391, 215] on code "const user = await privy . users (). create ({ linked_accounts: [ { type: 'emai…" at bounding box center [389, 317] width 212 height 281
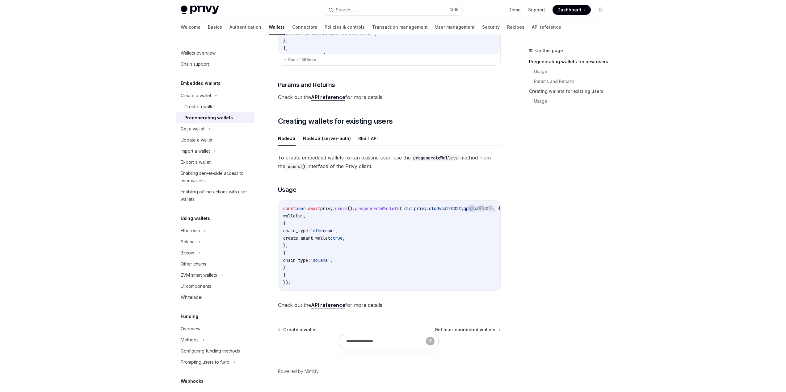
scroll to position [247, 0]
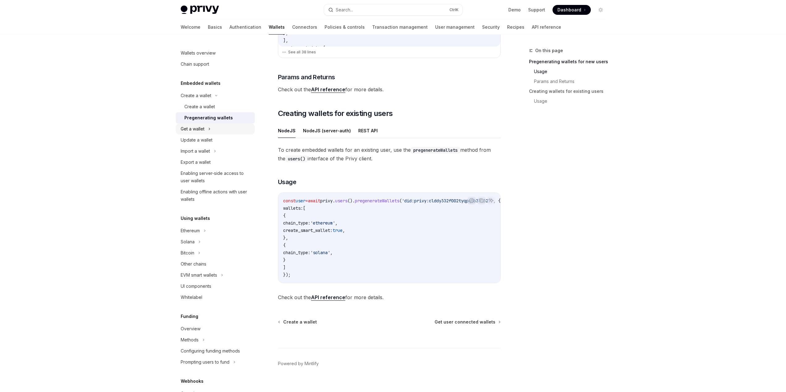
click at [199, 130] on div "Get a wallet" at bounding box center [193, 128] width 24 height 7
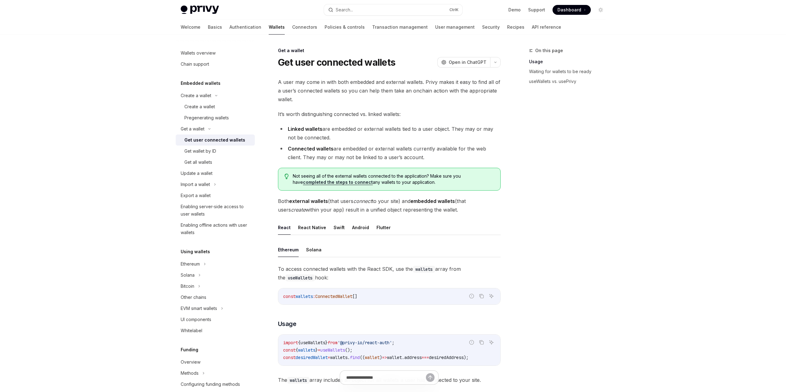
click at [219, 140] on div "Get user connected wallets" at bounding box center [214, 139] width 61 height 7
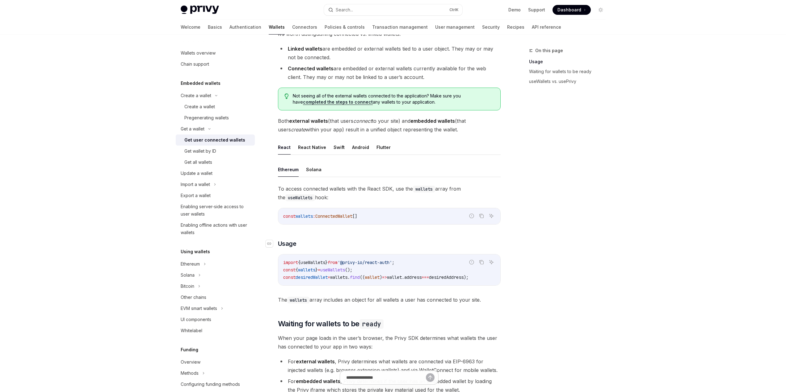
scroll to position [88, 0]
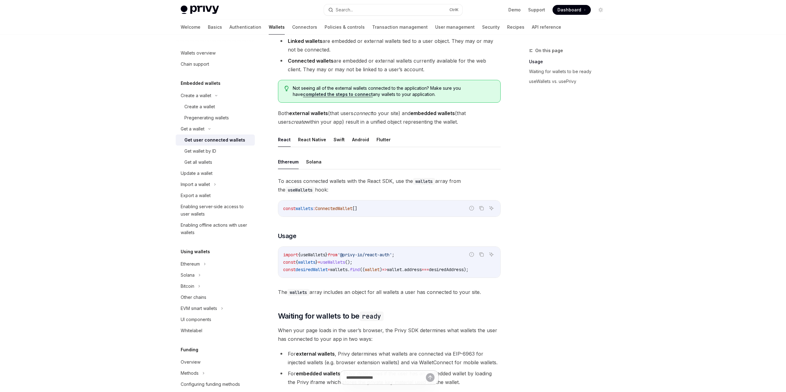
click at [286, 209] on span "const" at bounding box center [289, 209] width 12 height 6
drag, startPoint x: 286, startPoint y: 209, endPoint x: 369, endPoint y: 206, distance: 82.4
click at [367, 207] on code "const wallets : ConnectedWallet []" at bounding box center [389, 208] width 212 height 7
click at [398, 206] on code "const wallets : ConnectedWallet []" at bounding box center [389, 208] width 212 height 7
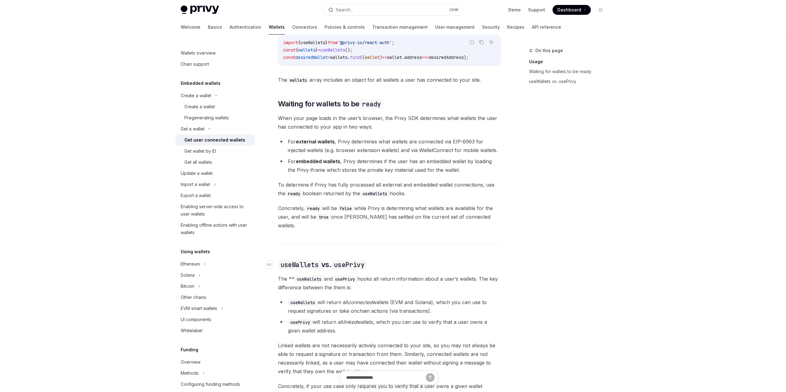
scroll to position [304, 0]
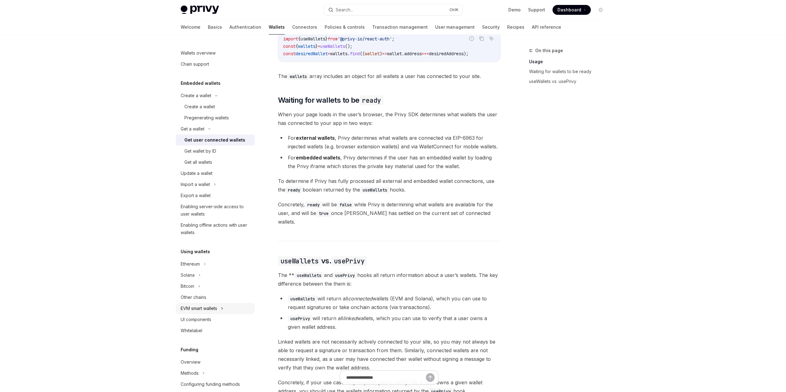
click at [222, 309] on icon at bounding box center [221, 309] width 1 height 2
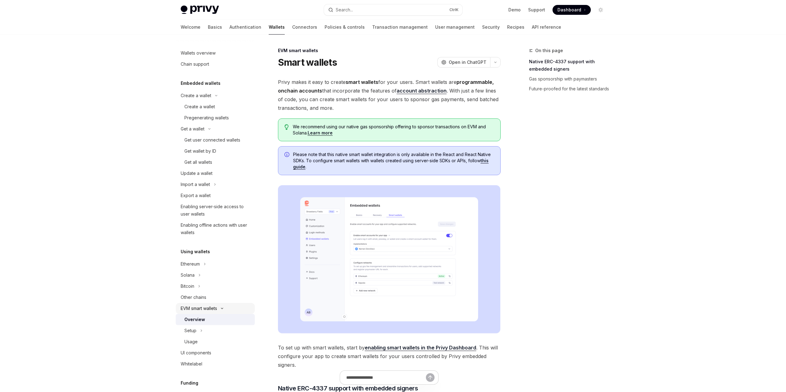
click at [224, 308] on icon at bounding box center [221, 308] width 7 height 2
click at [206, 263] on icon at bounding box center [204, 264] width 2 height 7
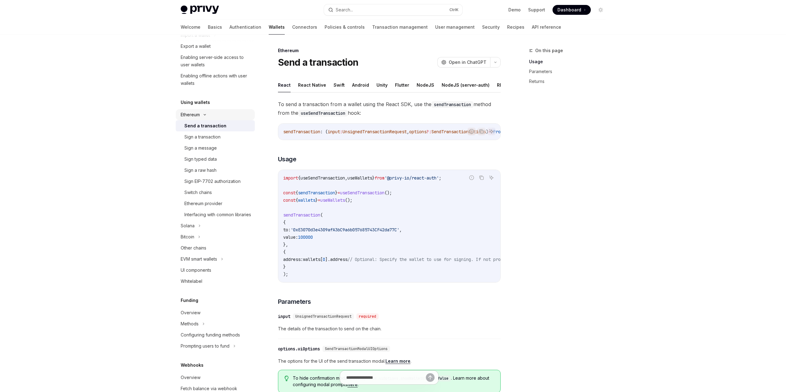
scroll to position [154, 0]
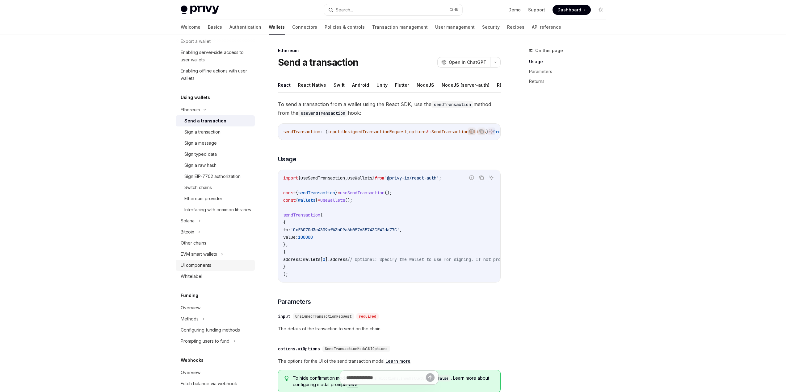
click at [203, 269] on div "UI components" at bounding box center [196, 265] width 31 height 7
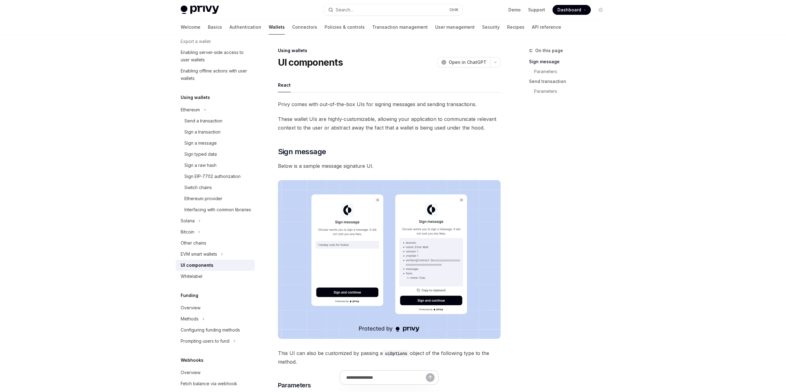
click at [204, 268] on link "UI components" at bounding box center [215, 265] width 79 height 11
click at [206, 258] on div "EVM smart wallets" at bounding box center [199, 254] width 36 height 7
click at [202, 269] on div "Overview" at bounding box center [194, 265] width 20 height 7
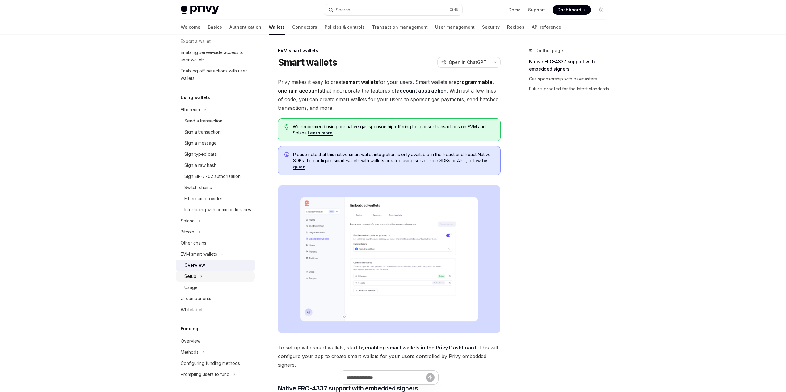
click at [195, 280] on div "Setup" at bounding box center [190, 276] width 12 height 7
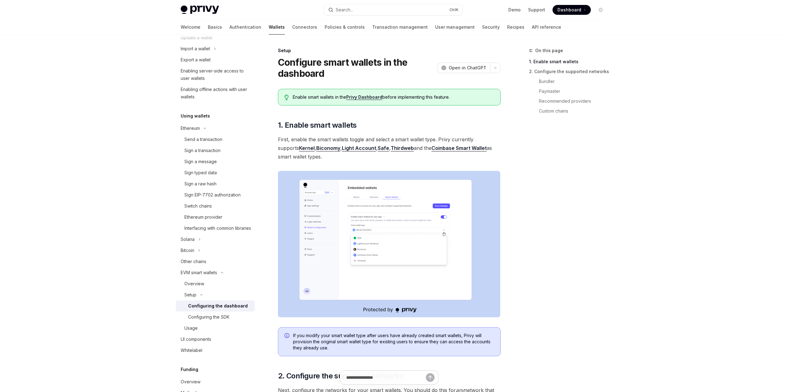
scroll to position [123, 0]
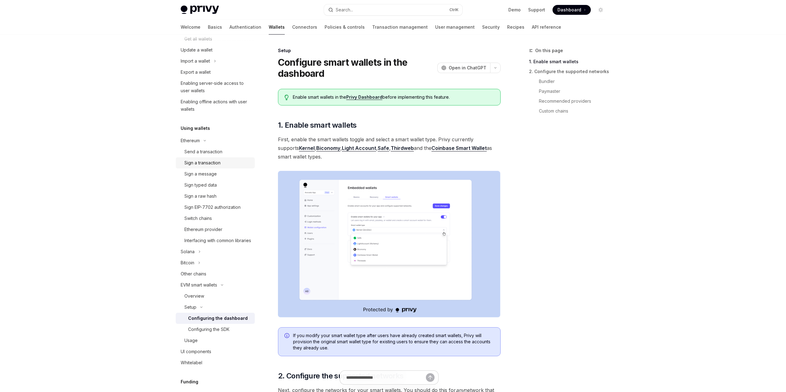
click at [223, 160] on div "Sign a transaction" at bounding box center [217, 162] width 67 height 7
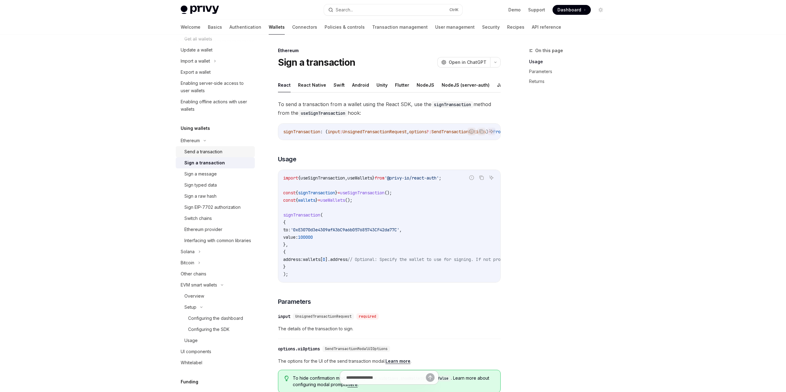
click at [218, 156] on link "Send a transaction" at bounding box center [215, 151] width 79 height 11
click at [215, 164] on div "Sign a transaction" at bounding box center [202, 162] width 36 height 7
click at [488, 86] on button "REST API" at bounding box center [497, 85] width 19 height 15
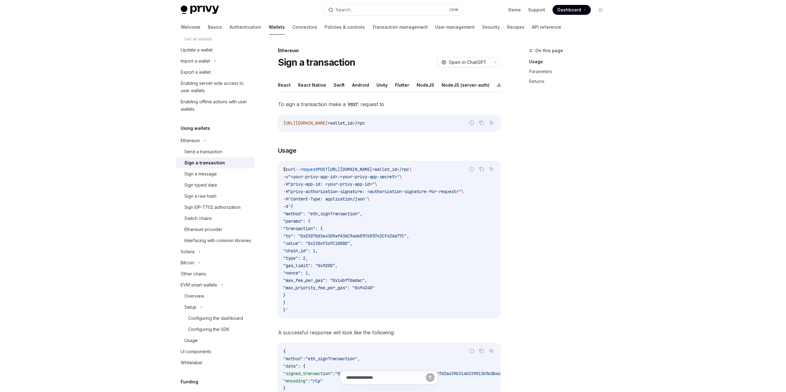
scroll to position [0, 27]
click at [409, 275] on code "$ curl --request POST https://api.privy.io/v1/wallets/ < wallet_i d > /rpc \ -u…" at bounding box center [389, 240] width 212 height 148
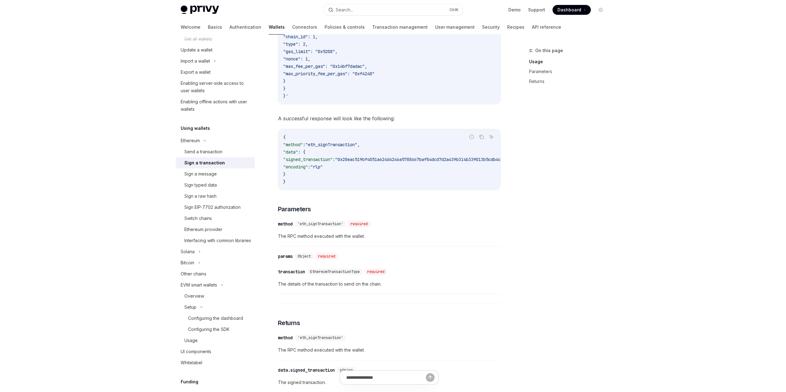
scroll to position [309, 0]
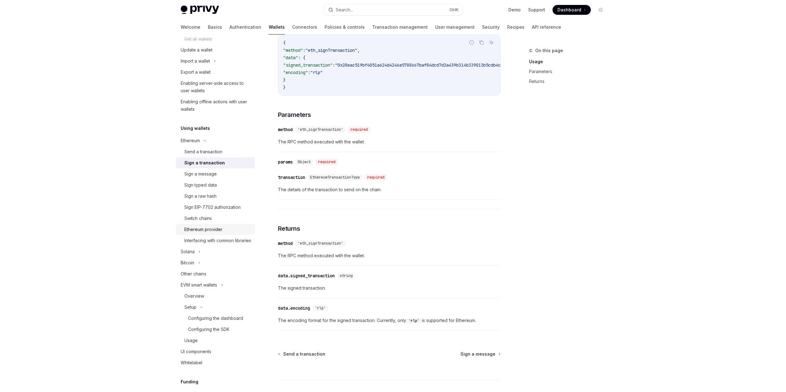
click at [208, 230] on div "Ethereum provider" at bounding box center [203, 229] width 38 height 7
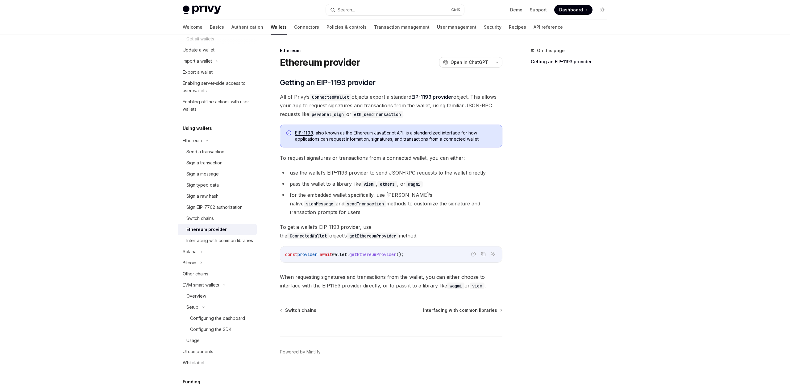
click at [208, 225] on link "Ethereum provider" at bounding box center [217, 229] width 79 height 11
click at [208, 221] on div "Switch chains" at bounding box center [199, 218] width 27 height 7
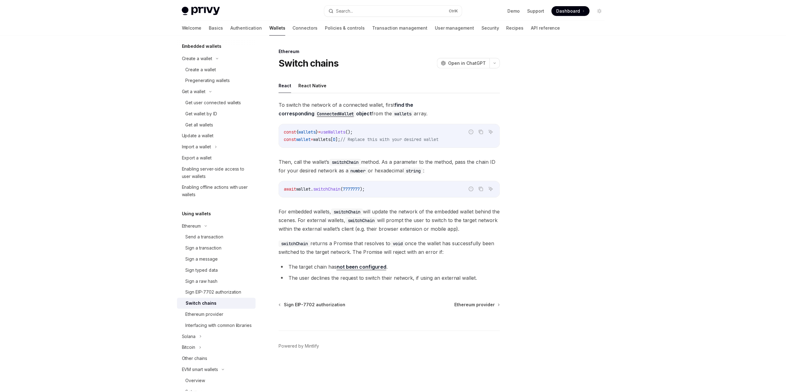
scroll to position [31, 0]
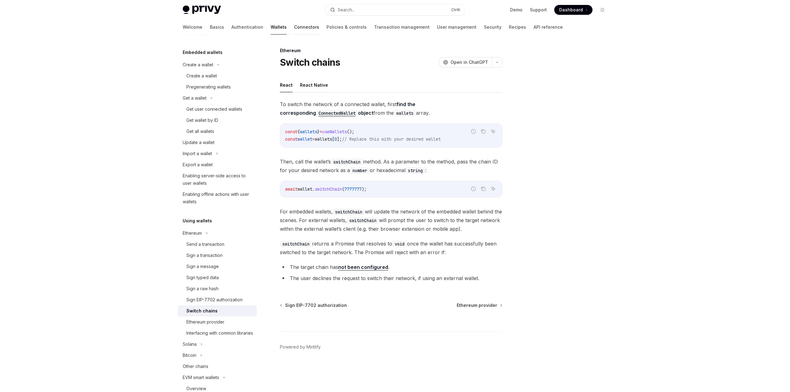
click at [294, 27] on link "Connectors" at bounding box center [306, 27] width 25 height 15
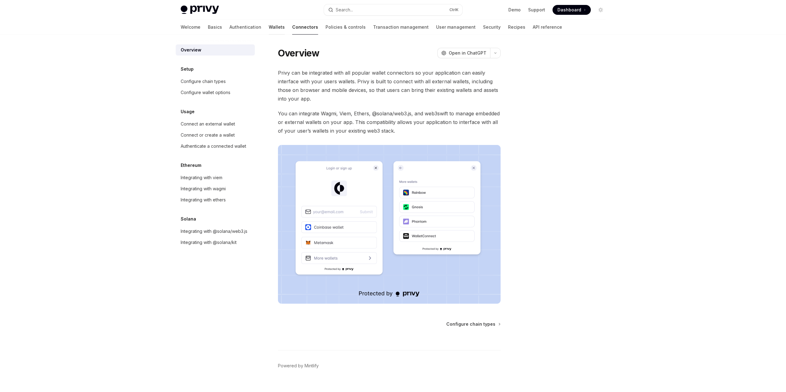
click at [269, 29] on link "Wallets" at bounding box center [277, 27] width 16 height 15
type textarea "*"
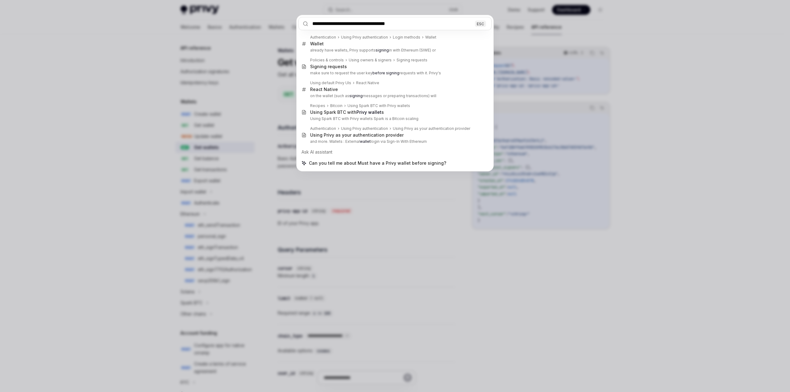
click at [311, 26] on input "**********" at bounding box center [394, 23] width 193 height 13
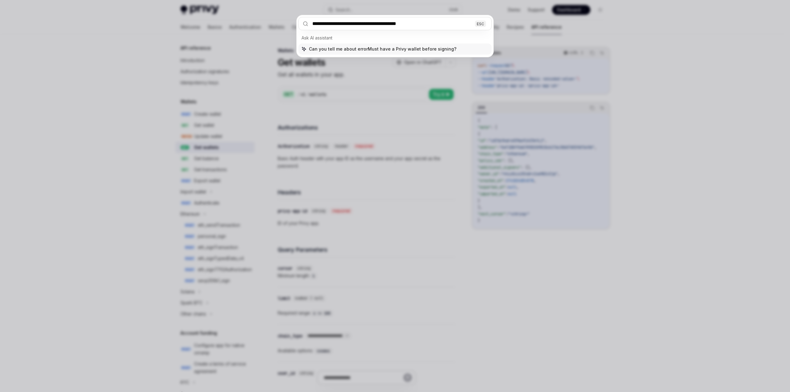
type input "**********"
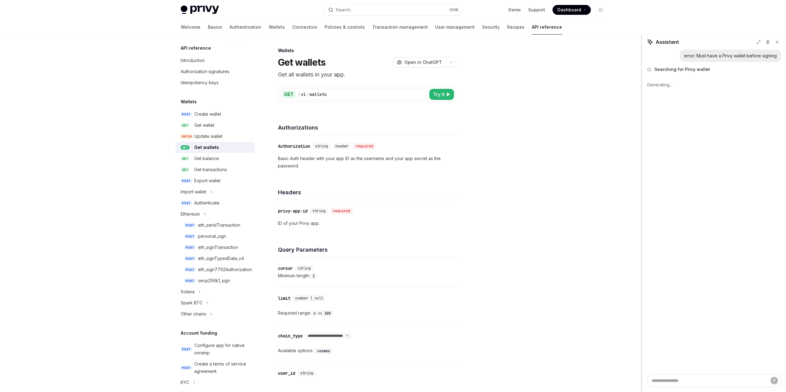
drag, startPoint x: 672, startPoint y: 98, endPoint x: 641, endPoint y: 98, distance: 30.6
click at [641, 98] on div at bounding box center [640, 214] width 1 height 358
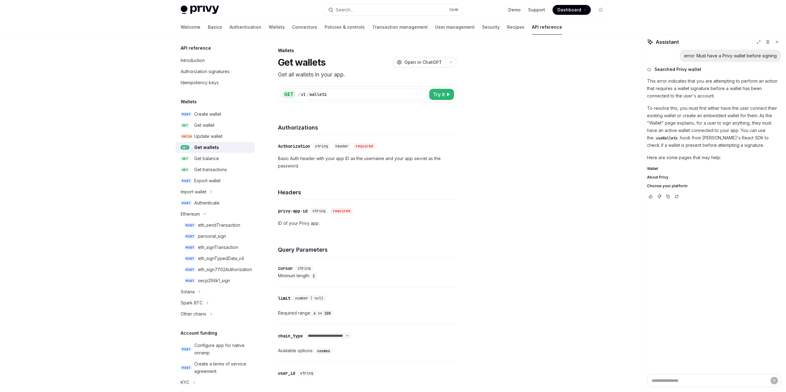
click at [682, 185] on span "Choose your platform" at bounding box center [667, 186] width 40 height 5
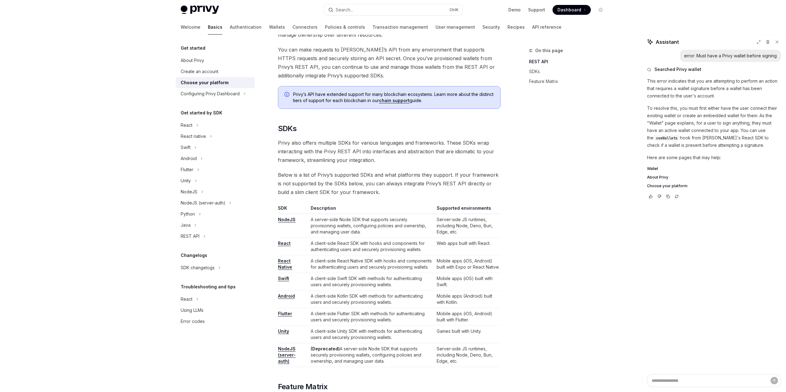
scroll to position [216, 0]
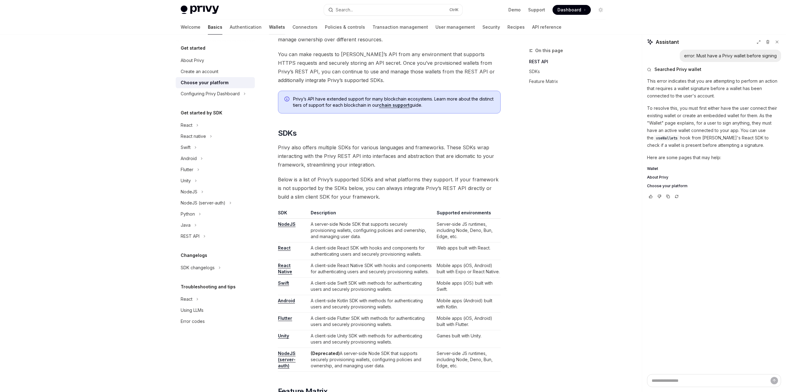
click at [269, 28] on link "Wallets" at bounding box center [277, 27] width 16 height 15
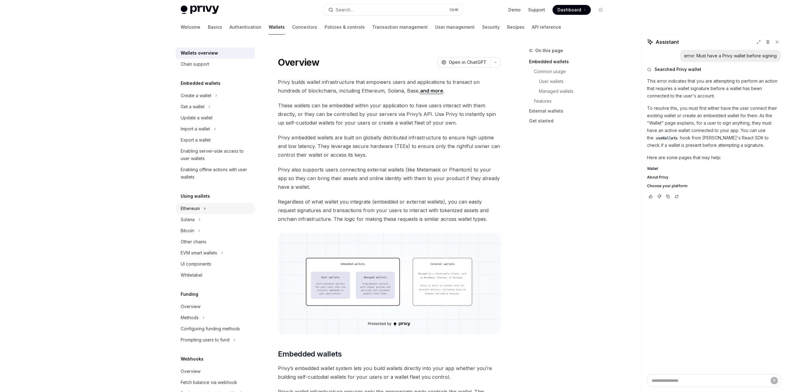
click at [204, 209] on icon at bounding box center [204, 208] width 2 height 7
type textarea "*"
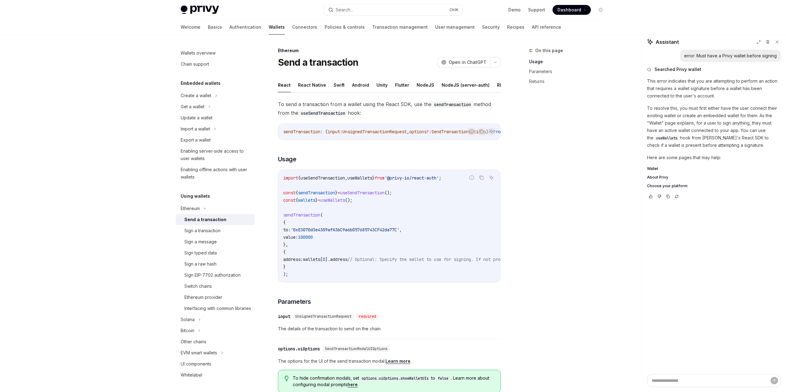
drag, startPoint x: 373, startPoint y: 293, endPoint x: 379, endPoint y: 293, distance: 5.9
click at [379, 293] on div "To send a transaction from a wallet using the React SDK, use the sendTransactio…" at bounding box center [389, 318] width 223 height 436
drag, startPoint x: 380, startPoint y: 293, endPoint x: 384, endPoint y: 290, distance: 4.0
click at [384, 290] on div "To send a transaction from a wallet using the React SDK, use the sendTransactio…" at bounding box center [389, 318] width 223 height 436
click at [386, 277] on code "import { useSendTransaction , useWallets } from '@privy-io/react-auth' ; const …" at bounding box center [444, 226] width 323 height 104
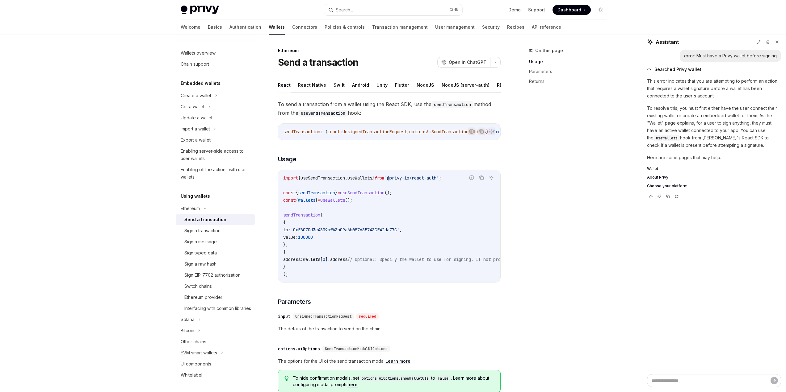
click at [320, 262] on span "wallets" at bounding box center [311, 260] width 17 height 6
drag, startPoint x: 335, startPoint y: 267, endPoint x: 352, endPoint y: 267, distance: 17.9
click at [352, 262] on span "address: wallets [ 0 ]. address // Optional: Specify the wallet to use for sign…" at bounding box center [437, 260] width 309 height 6
click at [320, 262] on span "wallets" at bounding box center [311, 260] width 17 height 6
drag, startPoint x: 327, startPoint y: 267, endPoint x: 358, endPoint y: 267, distance: 30.9
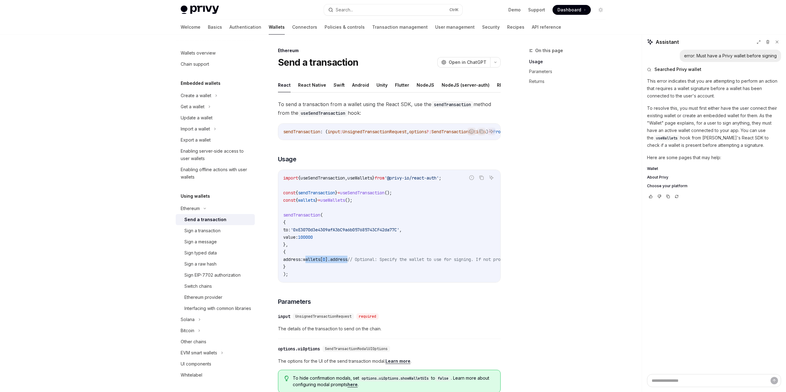
click at [358, 262] on span "address: wallets [ 0 ]. address // Optional: Specify the wallet to use for sign…" at bounding box center [437, 260] width 309 height 6
copy span "wallets [ 0 ]. address"
click at [556, 235] on div "On this page Usage Parameters Returns" at bounding box center [563, 219] width 94 height 345
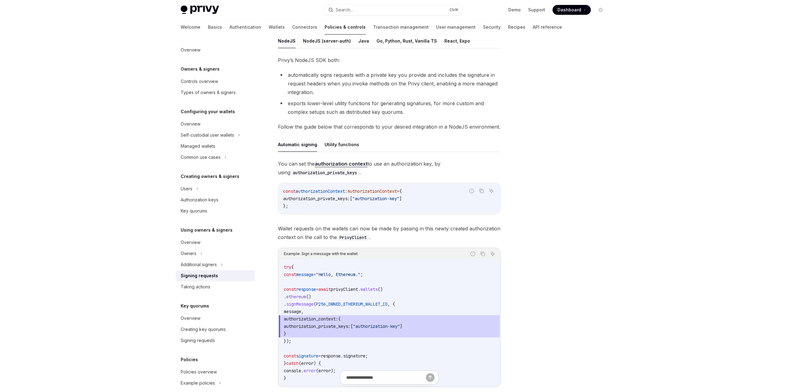
scroll to position [93, 0]
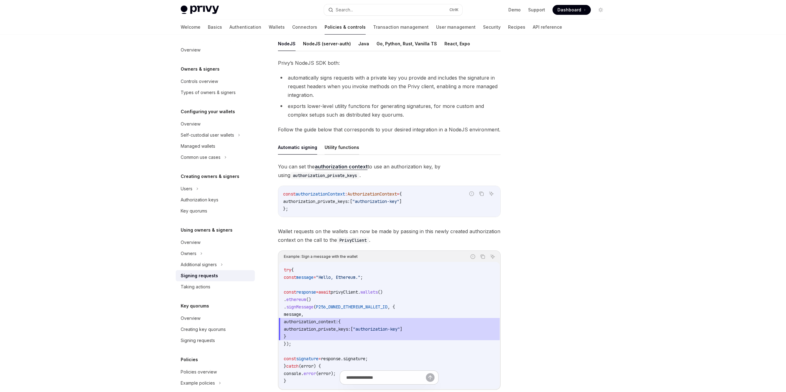
click at [342, 148] on button "Utility functions" at bounding box center [341, 147] width 35 height 15
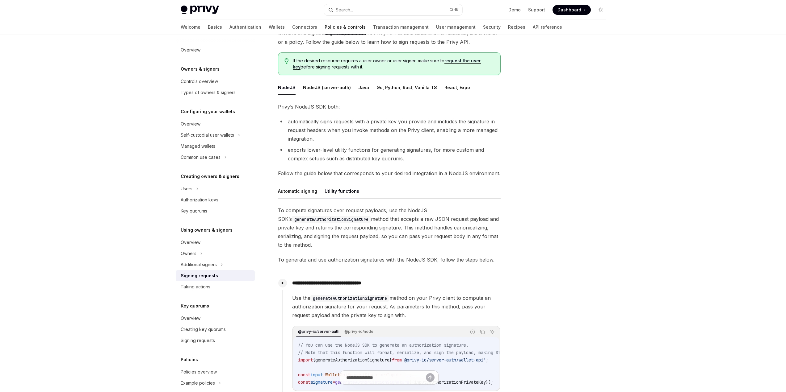
scroll to position [42, 0]
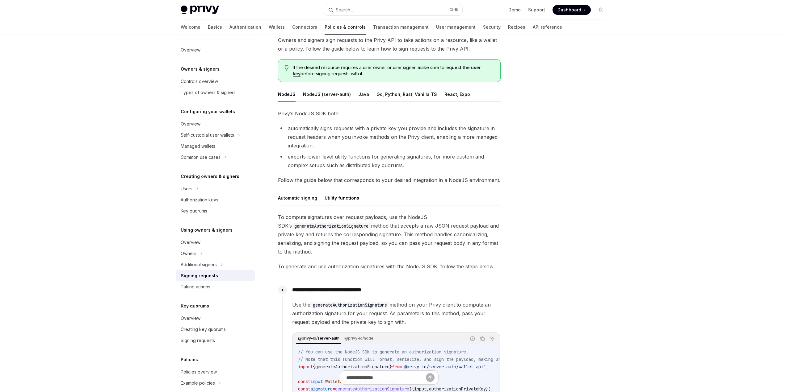
click at [294, 196] on button "Automatic signing" at bounding box center [297, 198] width 39 height 15
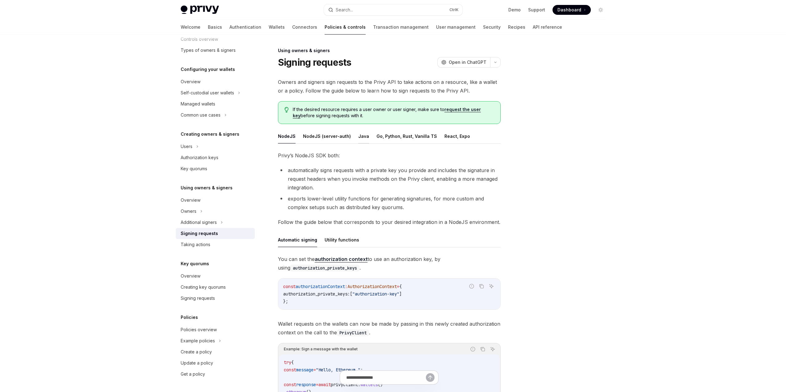
click at [362, 135] on button "Java" at bounding box center [363, 136] width 11 height 15
click at [281, 134] on button "NodeJS" at bounding box center [287, 136] width 18 height 15
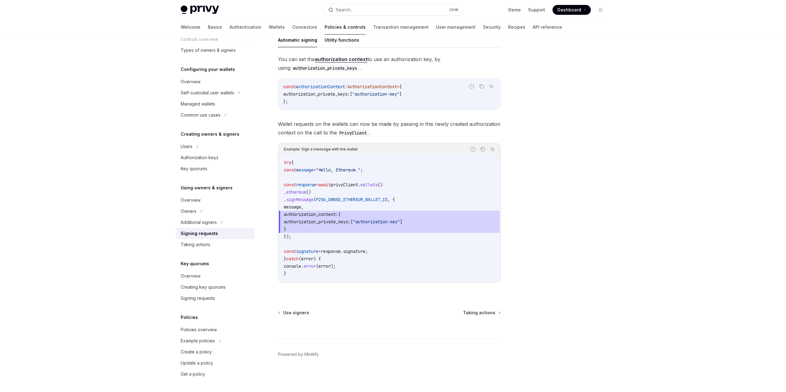
click at [392, 290] on div "You can set the authorization context to use an authorization key, by using aut…" at bounding box center [389, 174] width 223 height 238
click at [376, 26] on link "Transaction management" at bounding box center [401, 27] width 56 height 15
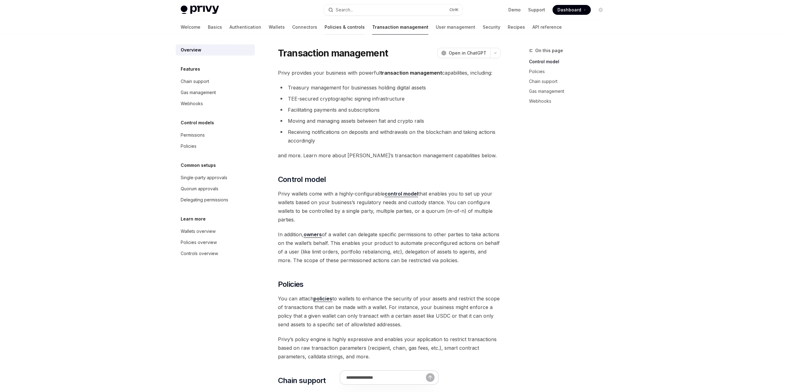
click at [324, 23] on link "Policies & controls" at bounding box center [344, 27] width 40 height 15
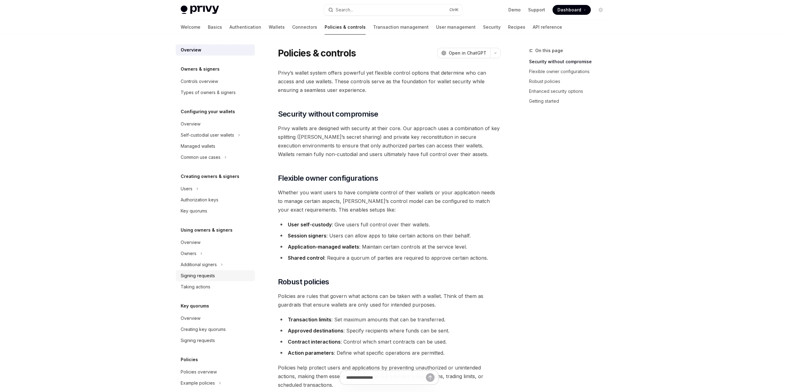
click at [213, 275] on div "Signing requests" at bounding box center [198, 275] width 34 height 7
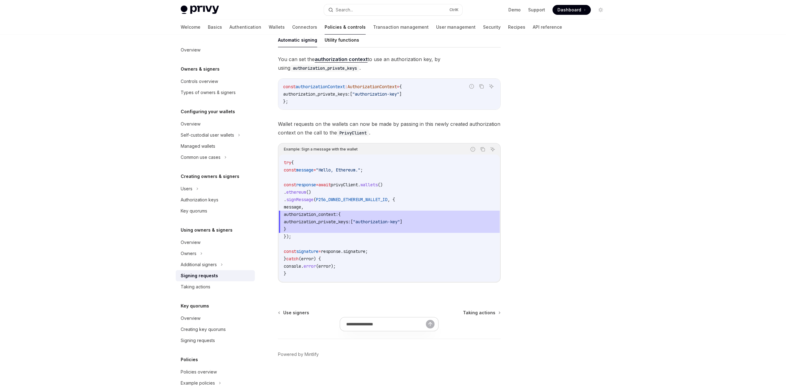
scroll to position [15, 0]
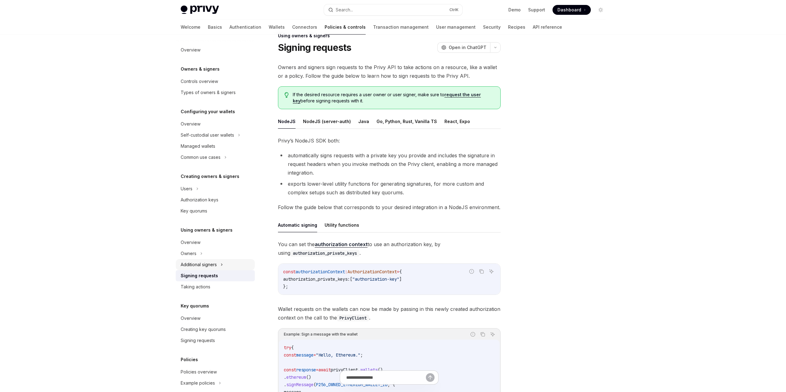
click at [198, 263] on div "Additional signers" at bounding box center [199, 264] width 36 height 7
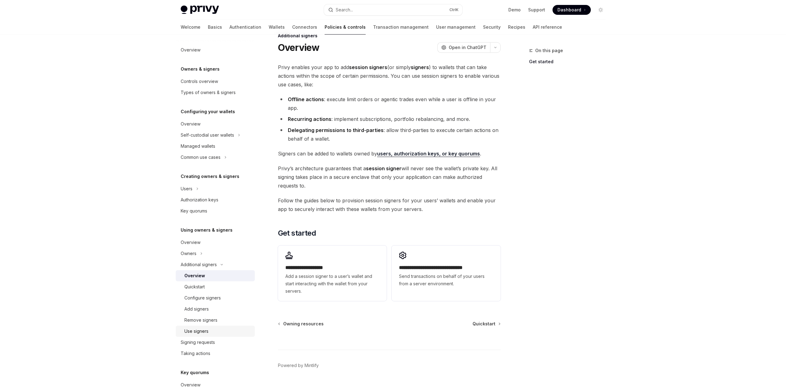
click at [203, 331] on div "Use signers" at bounding box center [196, 331] width 24 height 7
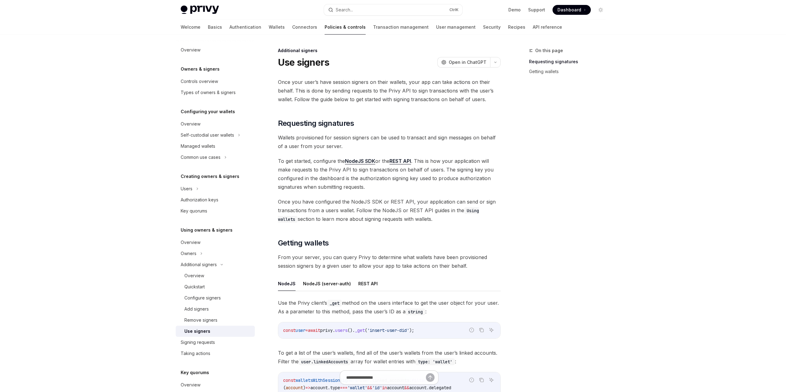
click at [402, 162] on link "REST API" at bounding box center [400, 161] width 22 height 6
click at [479, 211] on code "Using wallets" at bounding box center [378, 214] width 201 height 15
drag, startPoint x: 487, startPoint y: 211, endPoint x: 472, endPoint y: 212, distance: 14.8
click at [472, 212] on code "Using wallets" at bounding box center [378, 214] width 201 height 15
click at [440, 234] on div "Once your user’s have session signers on their wallets, your app can take actio…" at bounding box center [389, 266] width 223 height 377
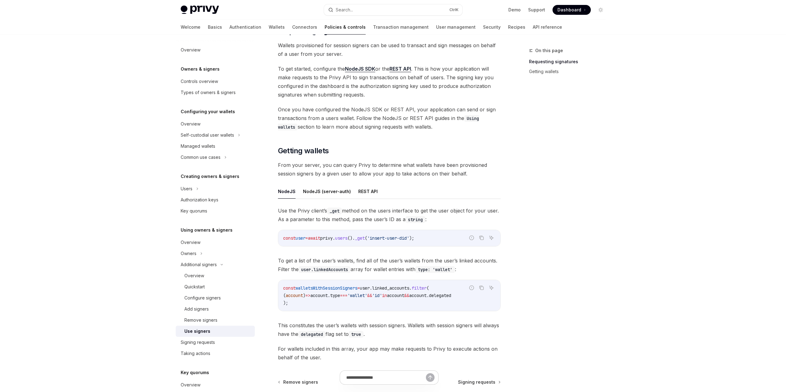
scroll to position [93, 0]
click at [372, 195] on button "REST API" at bounding box center [367, 191] width 19 height 15
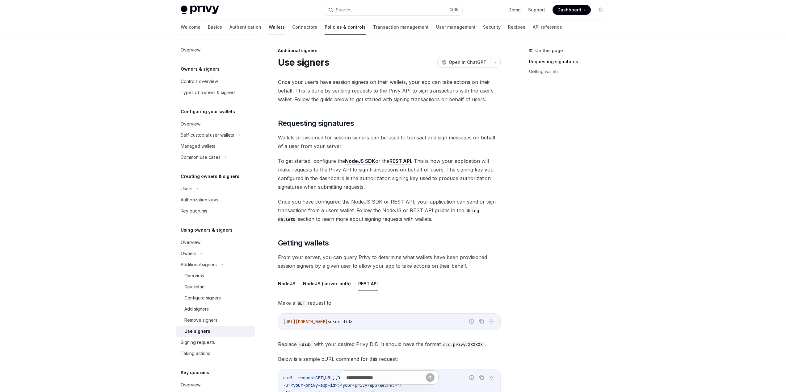
click at [269, 26] on link "Wallets" at bounding box center [277, 27] width 16 height 15
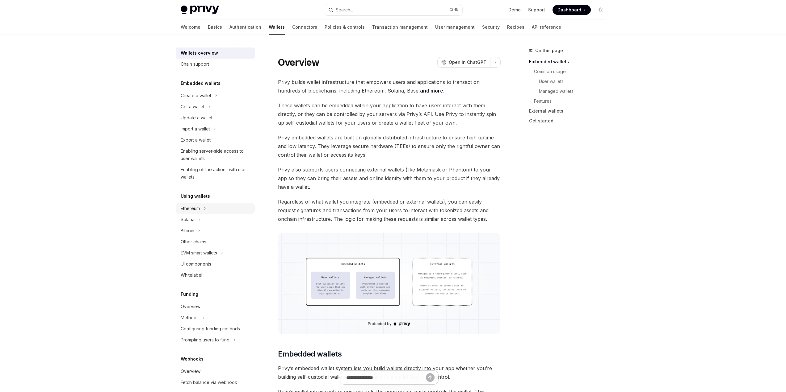
click at [198, 206] on div "Ethereum" at bounding box center [190, 208] width 19 height 7
click at [207, 229] on div "Sign a transaction" at bounding box center [202, 230] width 36 height 7
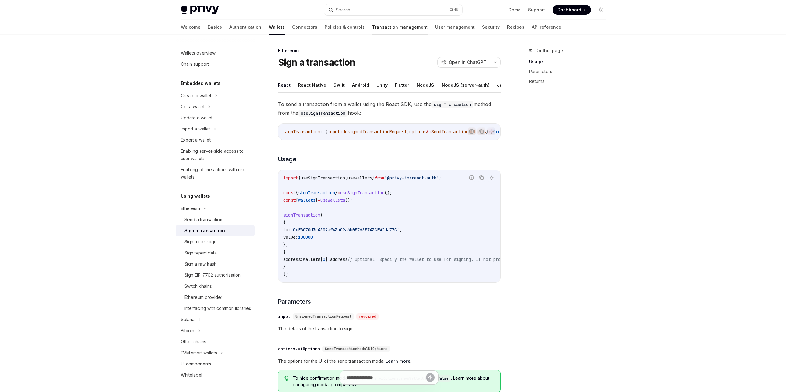
click at [372, 29] on link "Transaction management" at bounding box center [400, 27] width 56 height 15
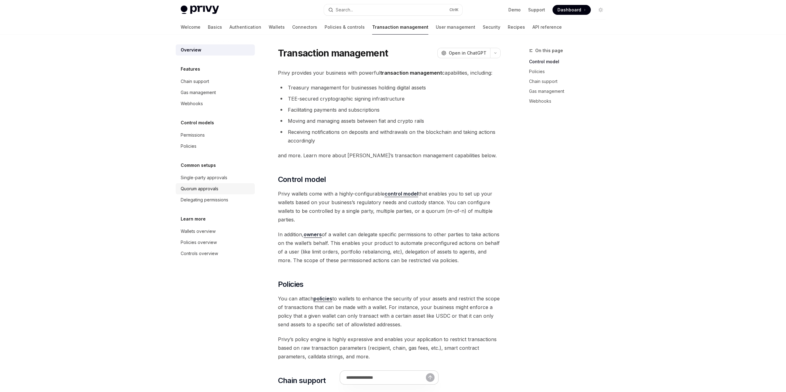
click at [208, 190] on div "Quorum approvals" at bounding box center [200, 188] width 38 height 7
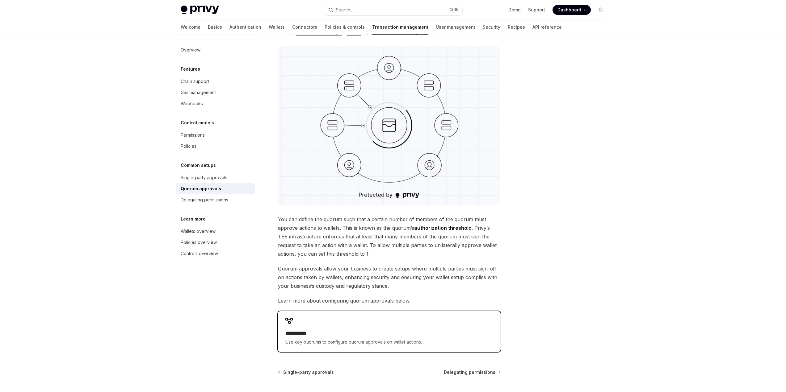
scroll to position [127, 0]
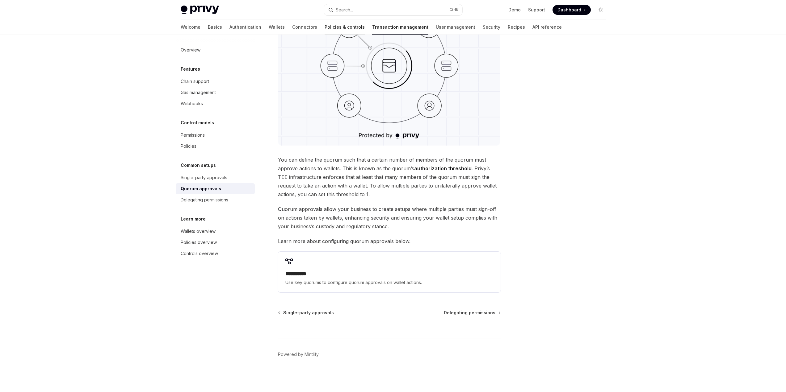
click at [324, 31] on link "Policies & controls" at bounding box center [344, 27] width 40 height 15
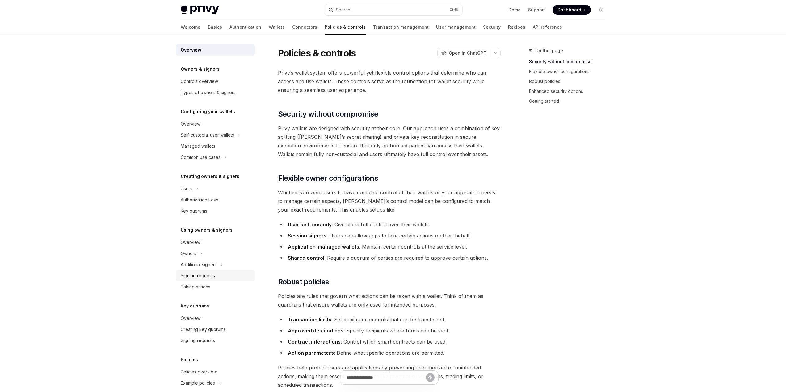
click at [218, 277] on div "Signing requests" at bounding box center [216, 275] width 70 height 7
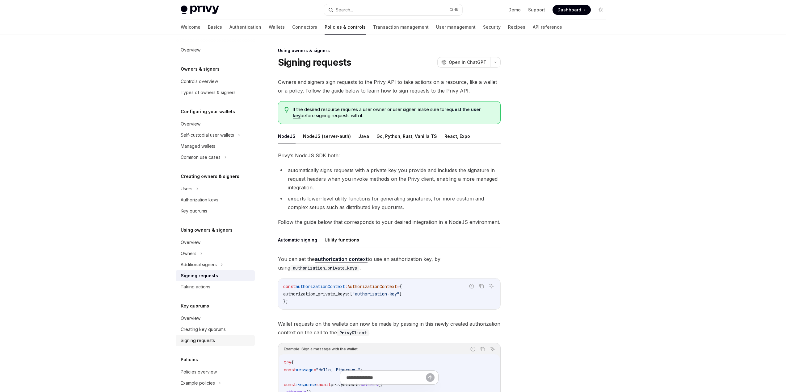
click at [206, 339] on div "Signing requests" at bounding box center [198, 340] width 34 height 7
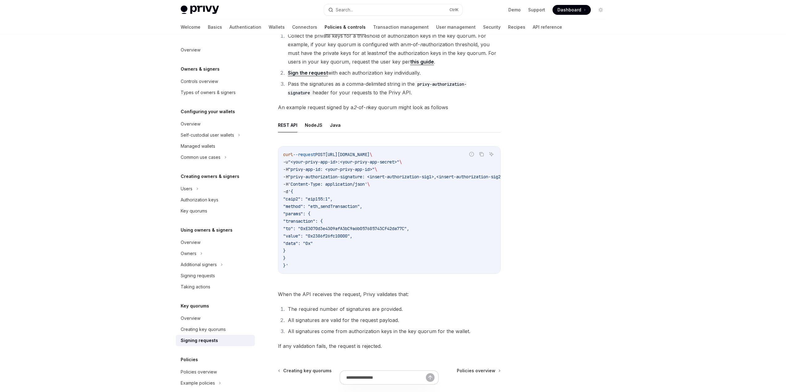
scroll to position [62, 0]
click at [455, 227] on code "curl --request POST https://api.privy.io/v1/wallets/y5ofctvacjiv53u4hmnqi0e5/rp…" at bounding box center [403, 209] width 240 height 119
click at [570, 205] on div at bounding box center [563, 219] width 94 height 345
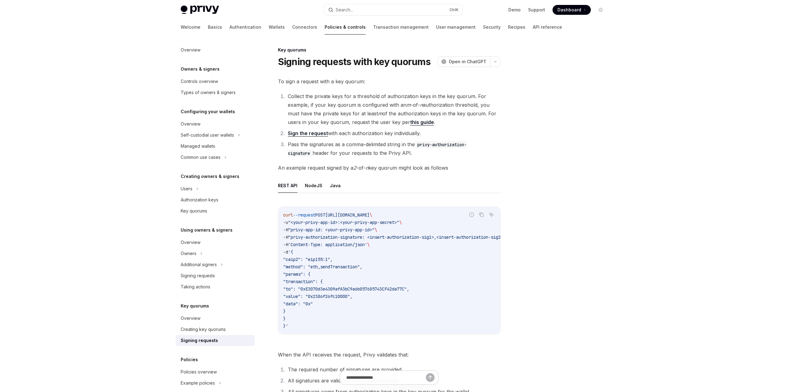
scroll to position [0, 0]
click at [444, 221] on code "curl --request POST https://api.privy.io/v1/wallets/y5ofctvacjiv53u4hmnqi0e5/rp…" at bounding box center [403, 271] width 240 height 119
drag, startPoint x: 437, startPoint y: 212, endPoint x: 439, endPoint y: 319, distance: 107.7
click at [439, 319] on div "curl --request POST https://api.privy.io/v1/wallets/y5ofctvacjiv53u4hmnqi0e5/rp…" at bounding box center [389, 271] width 222 height 127
click at [569, 273] on div at bounding box center [563, 219] width 94 height 345
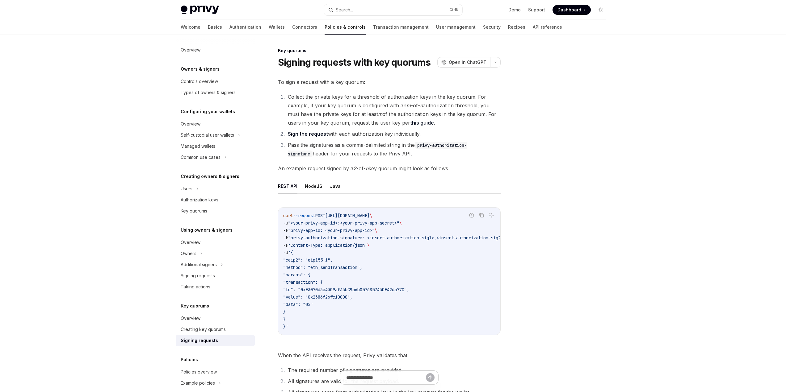
click at [313, 136] on link "Sign the request" at bounding box center [308, 134] width 40 height 6
click at [208, 276] on div "Signing requests" at bounding box center [198, 275] width 34 height 7
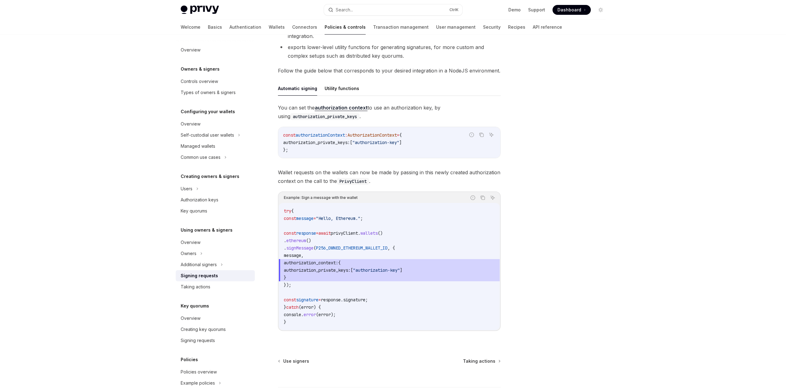
scroll to position [154, 0]
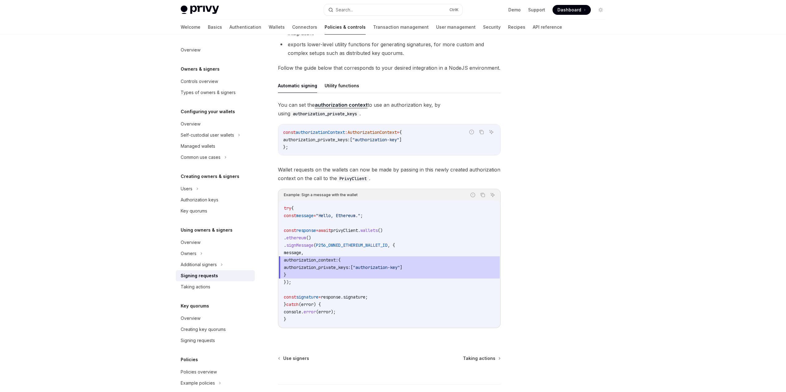
click at [366, 245] on span "P256_OWNED_ETHEREUM_WALLET_ID" at bounding box center [352, 246] width 72 height 6
click at [323, 279] on code "try { const message = "Hello, Ethereum." ; const response = await privyClient .…" at bounding box center [389, 264] width 211 height 119
click at [301, 250] on span "message" at bounding box center [292, 253] width 17 height 6
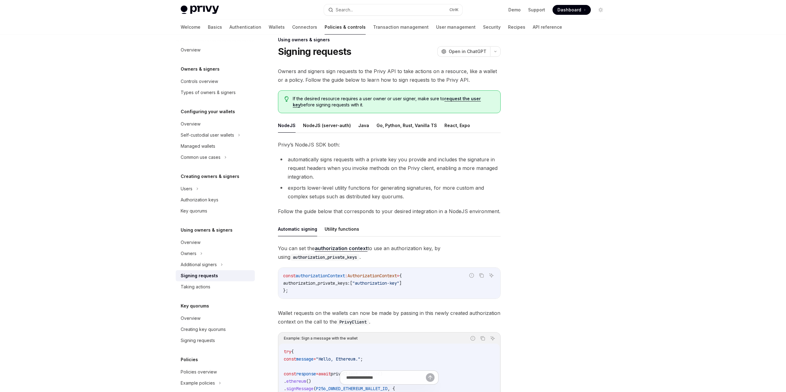
scroll to position [0, 0]
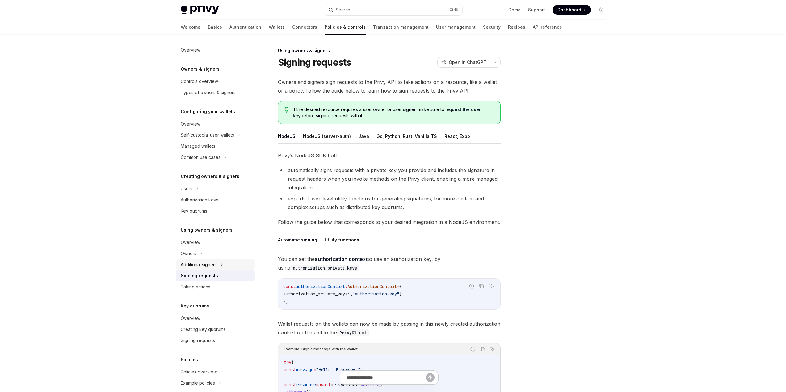
drag, startPoint x: 214, startPoint y: 265, endPoint x: 223, endPoint y: 265, distance: 8.6
click at [214, 265] on div "Additional signers" at bounding box center [199, 264] width 36 height 7
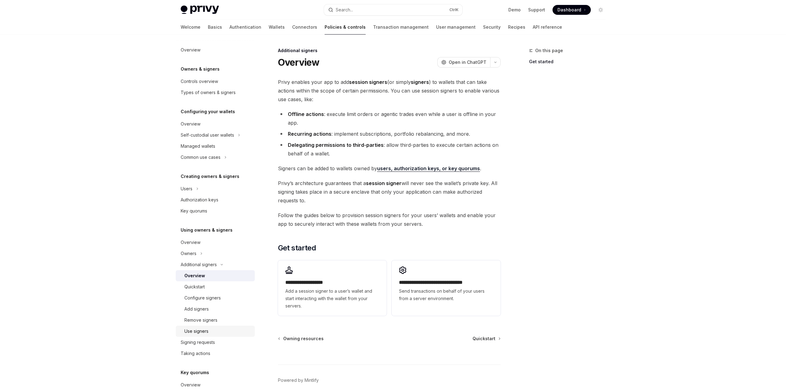
click at [196, 331] on div "Use signers" at bounding box center [196, 331] width 24 height 7
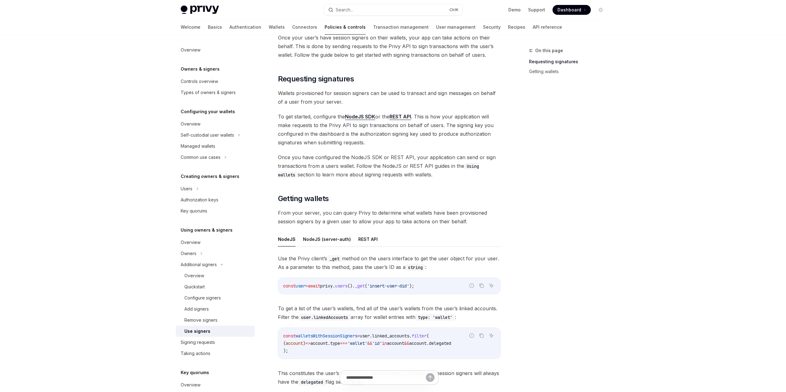
scroll to position [123, 0]
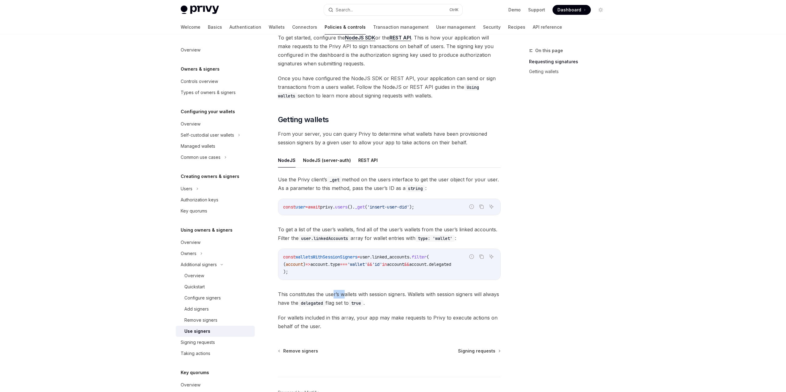
drag, startPoint x: 334, startPoint y: 285, endPoint x: 345, endPoint y: 284, distance: 11.2
click at [345, 284] on div "Use the Privy client’s _get method on the users interface to get the user objec…" at bounding box center [389, 253] width 223 height 156
click at [443, 297] on span "This constitutes the user’s wallets with session signers. Wallets with session …" at bounding box center [389, 298] width 223 height 17
click at [363, 156] on button "REST API" at bounding box center [367, 160] width 19 height 15
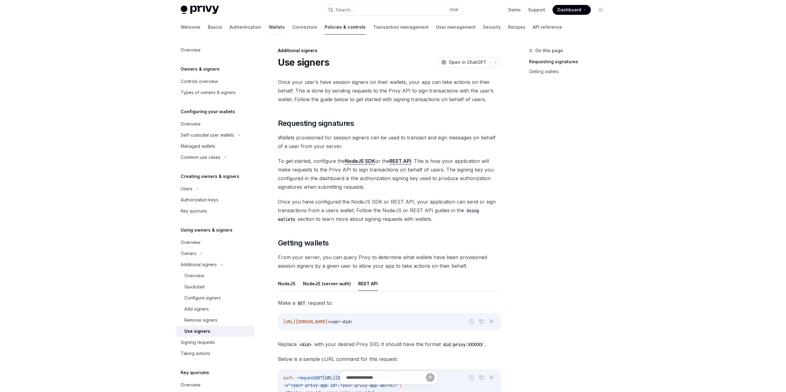
click at [269, 27] on link "Wallets" at bounding box center [277, 27] width 16 height 15
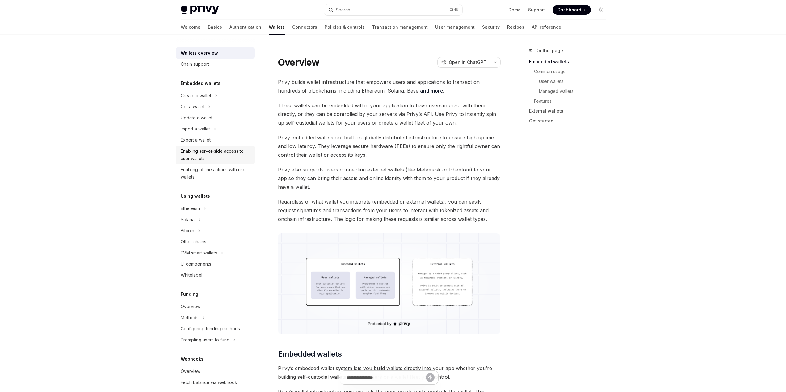
click at [198, 156] on div "Enabling server-side access to user wallets" at bounding box center [216, 155] width 70 height 15
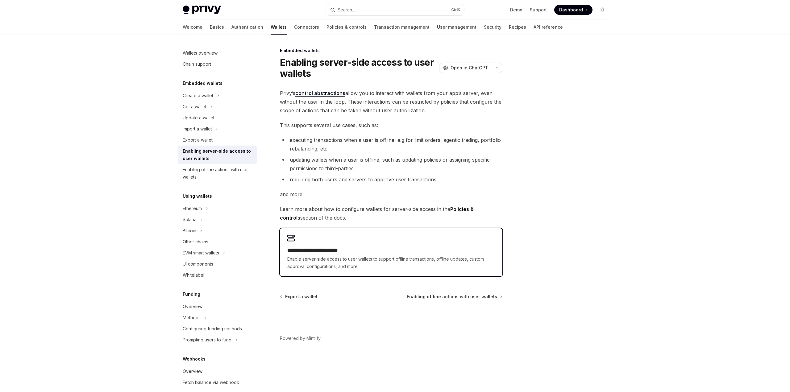
click at [332, 252] on h2 "**********" at bounding box center [391, 250] width 208 height 7
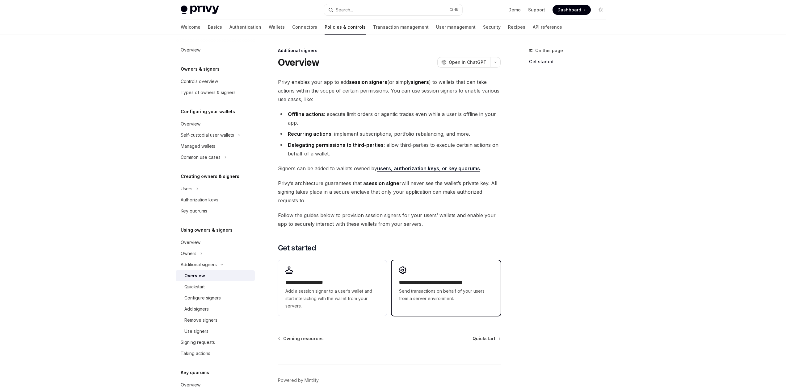
click at [430, 288] on span "Send transactions on behalf of your users from a server environment." at bounding box center [446, 295] width 94 height 15
type textarea "*"
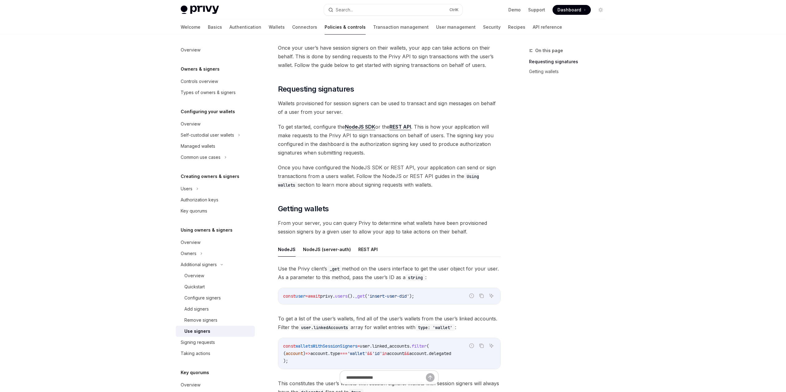
scroll to position [62, 0]
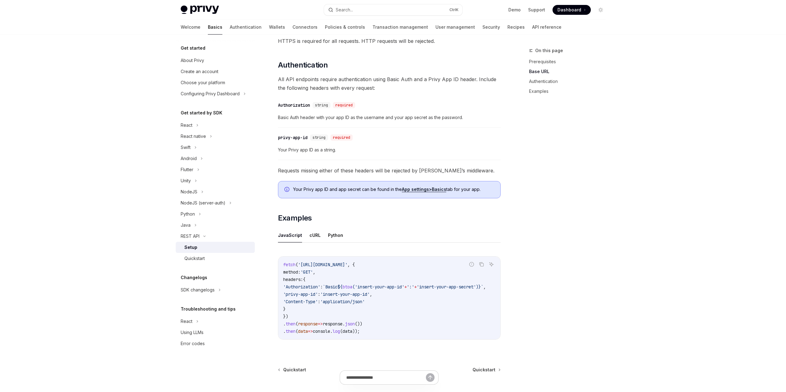
scroll to position [154, 0]
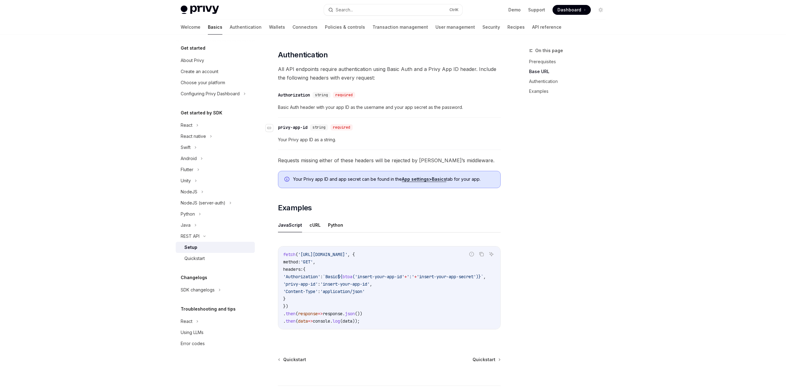
click at [409, 129] on div "​ privy-app-id string required" at bounding box center [386, 127] width 216 height 7
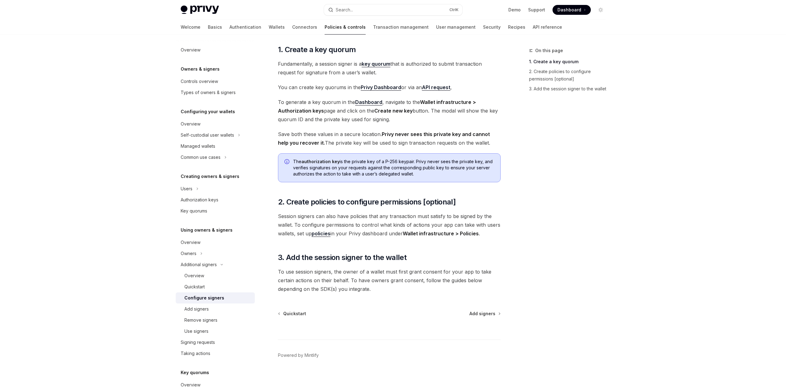
scroll to position [66, 0]
